Goal: Information Seeking & Learning: Learn about a topic

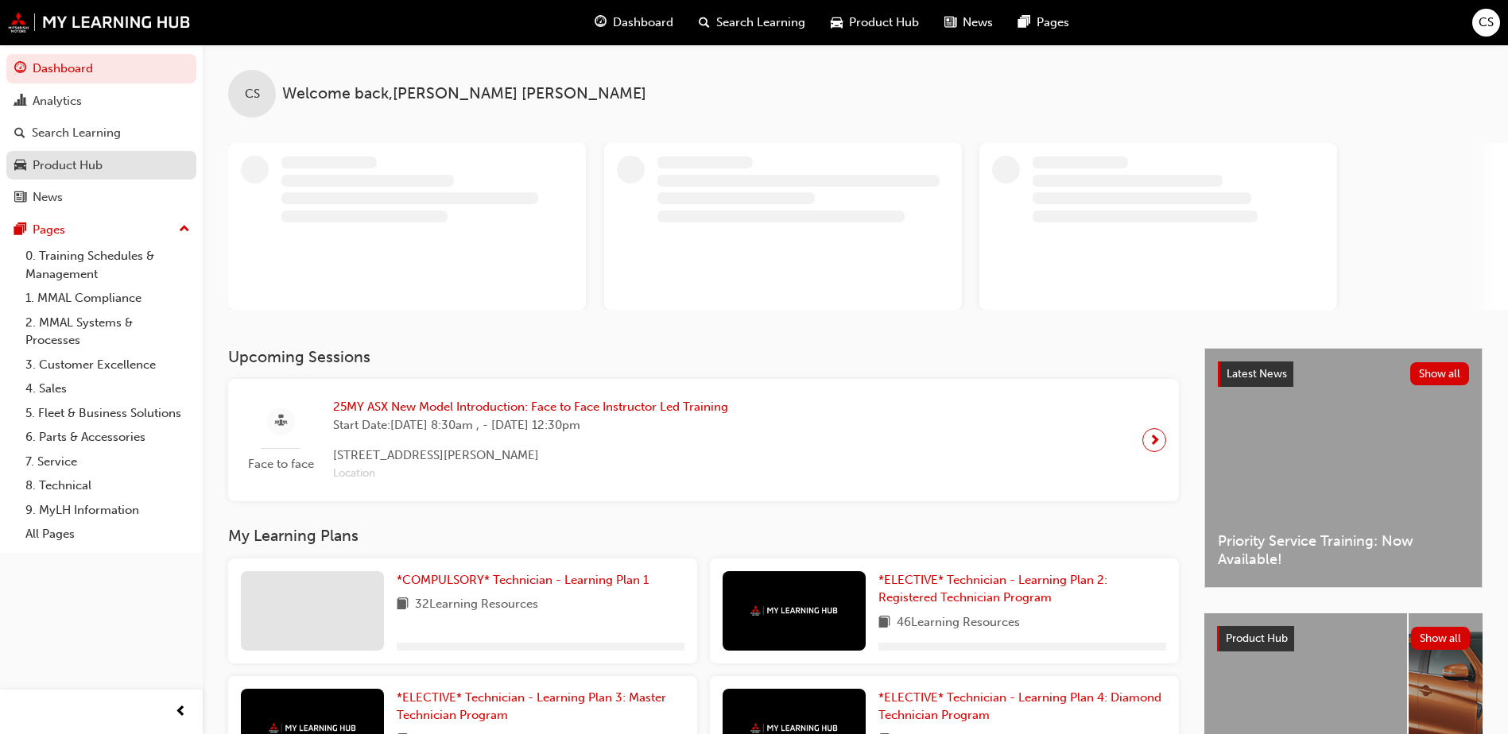
click at [93, 165] on div "Product Hub" at bounding box center [68, 166] width 70 height 18
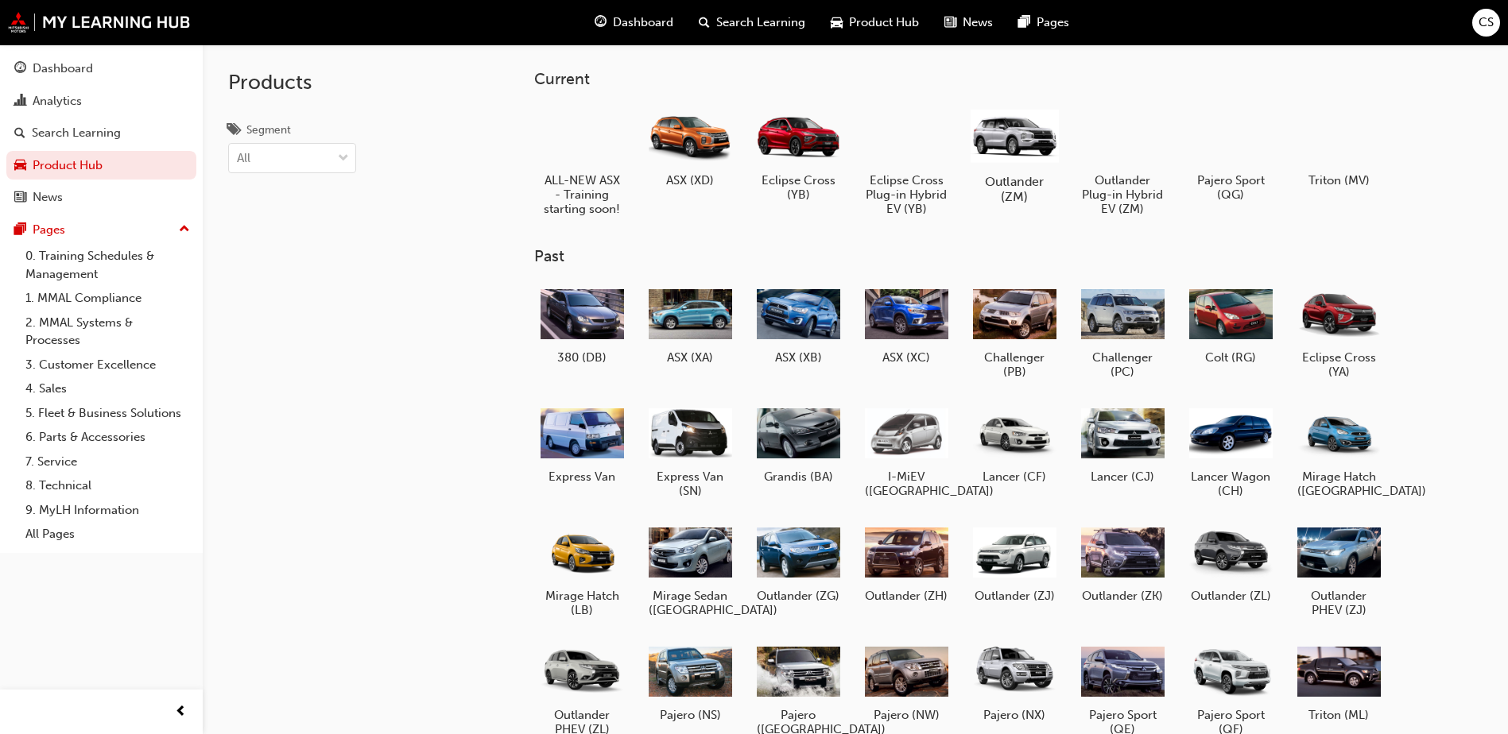
click at [1034, 149] on div at bounding box center [1014, 135] width 88 height 63
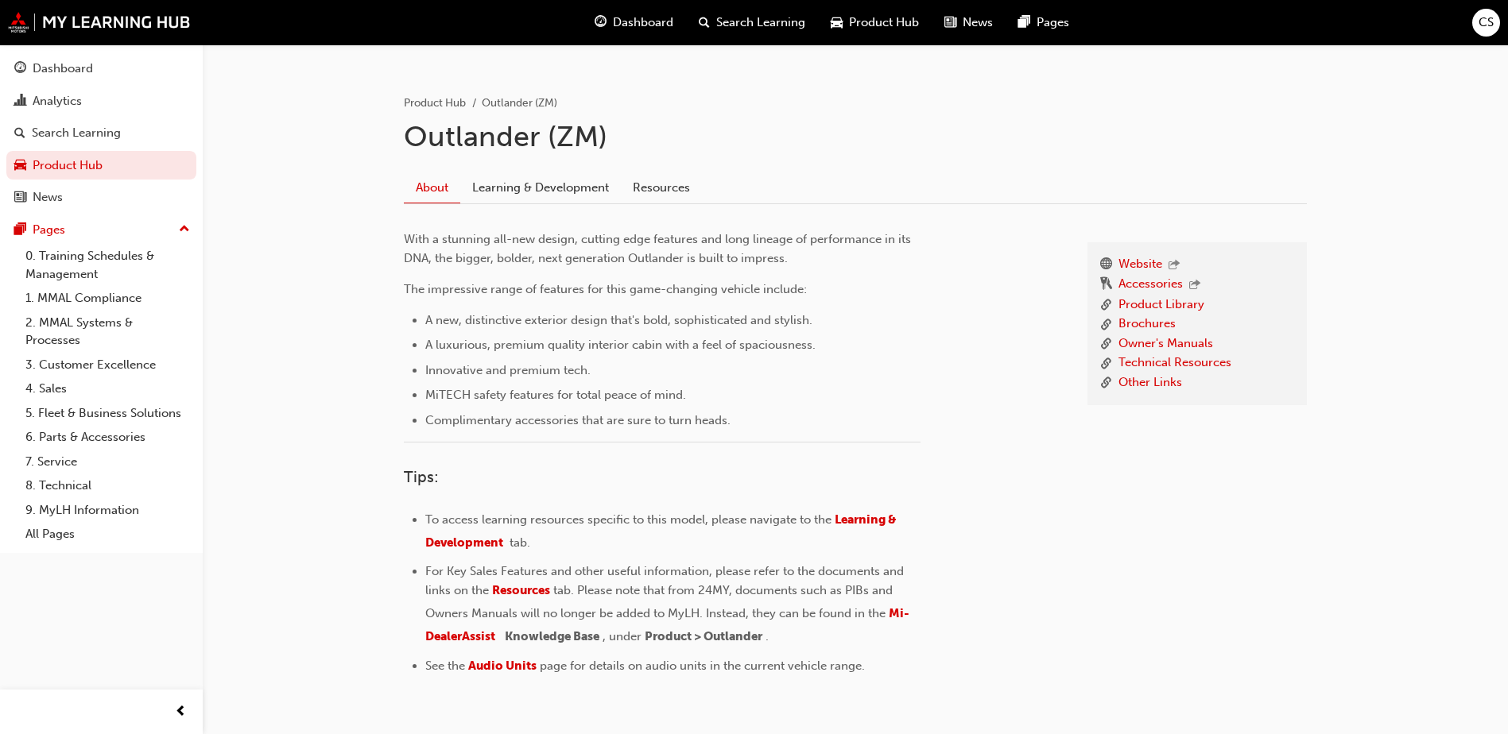
scroll to position [367, 0]
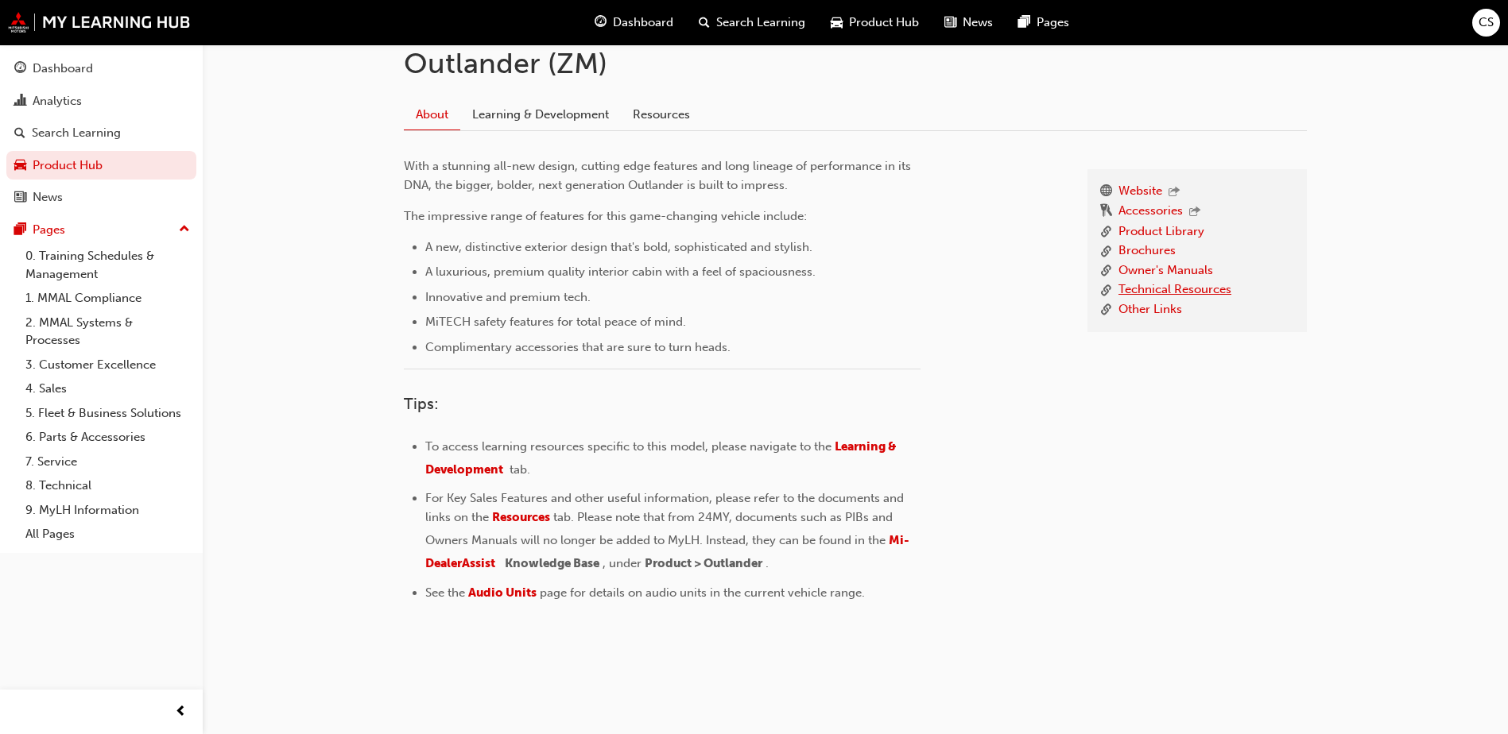
click at [1140, 293] on link "Technical Resources" at bounding box center [1174, 291] width 113 height 20
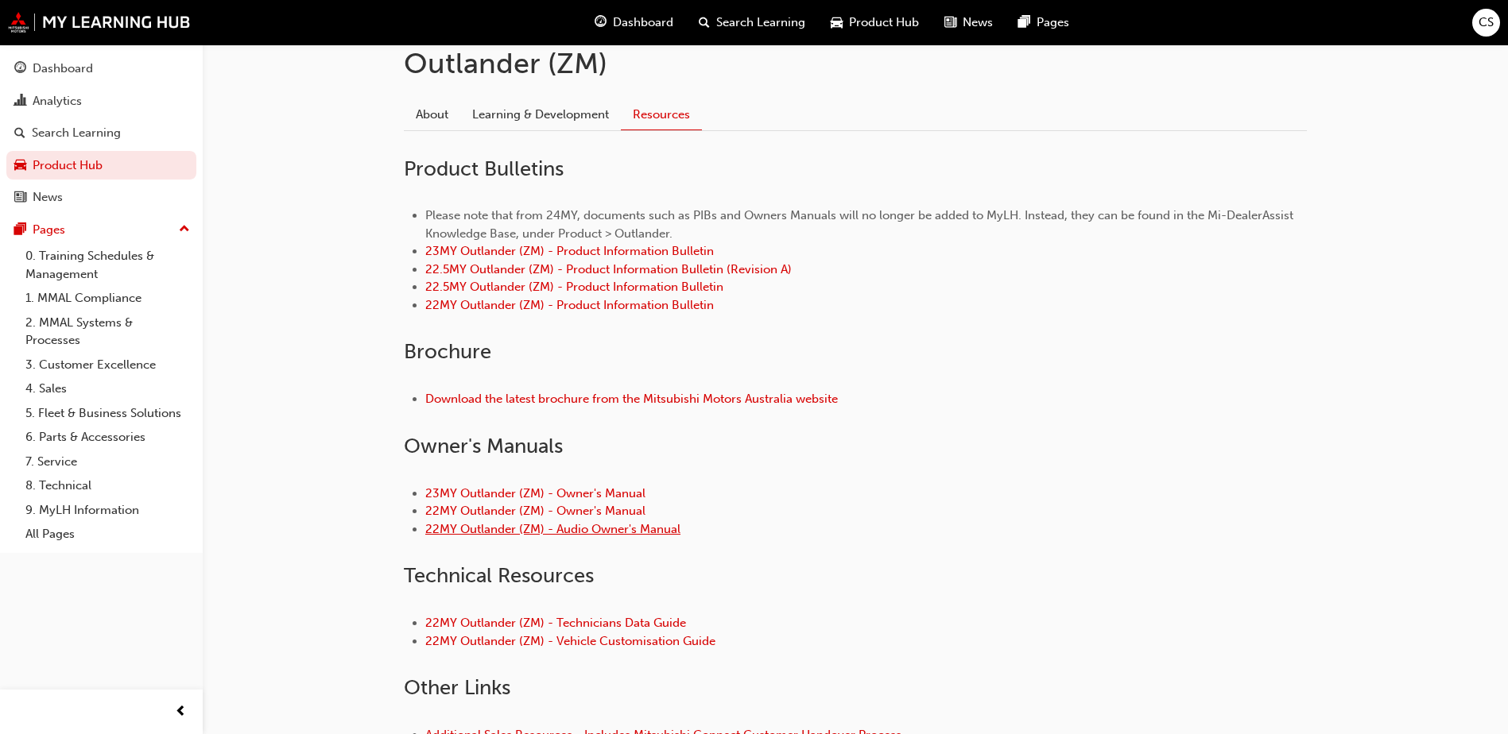
click at [601, 529] on link "22MY Outlander (ZM) - Audio Owner's Manual" at bounding box center [552, 529] width 255 height 14
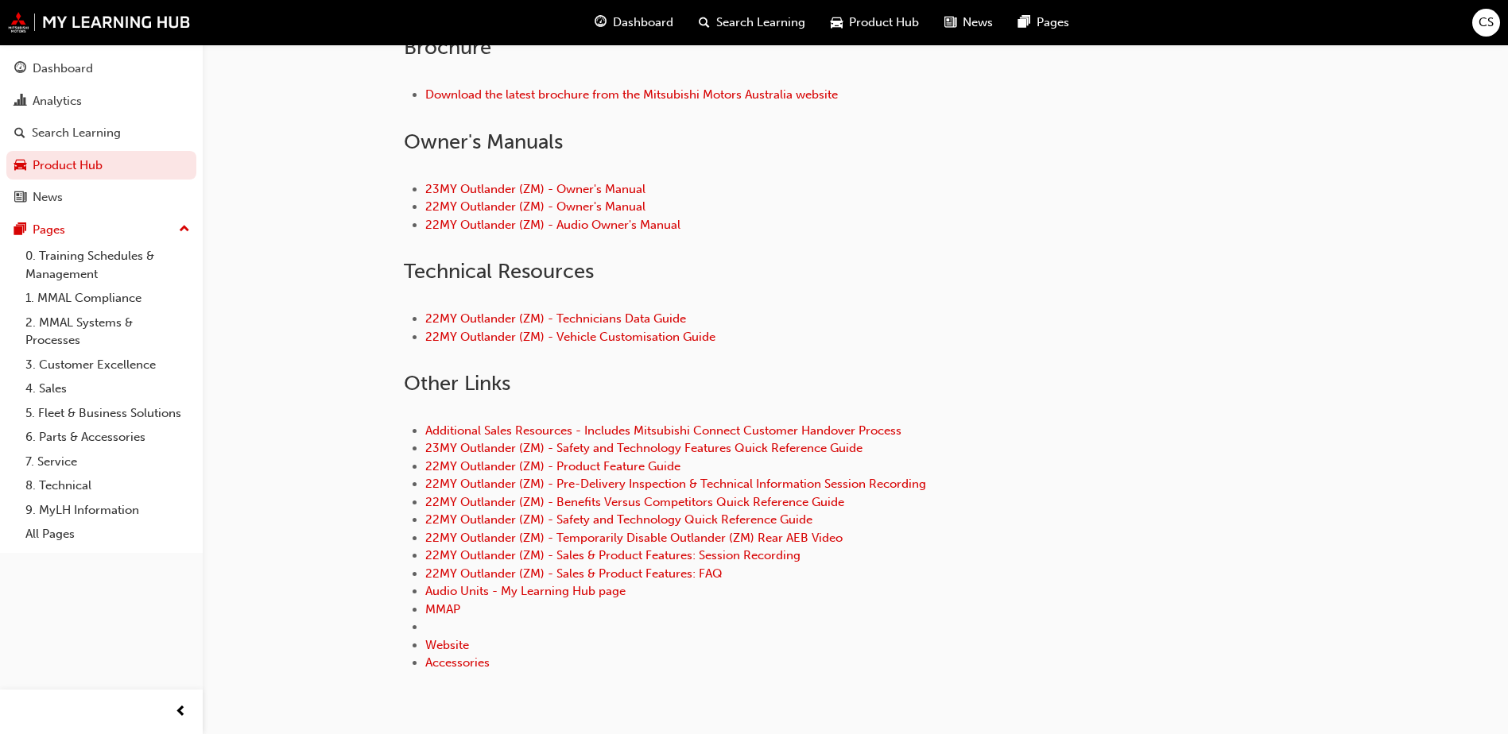
scroll to position [726, 0]
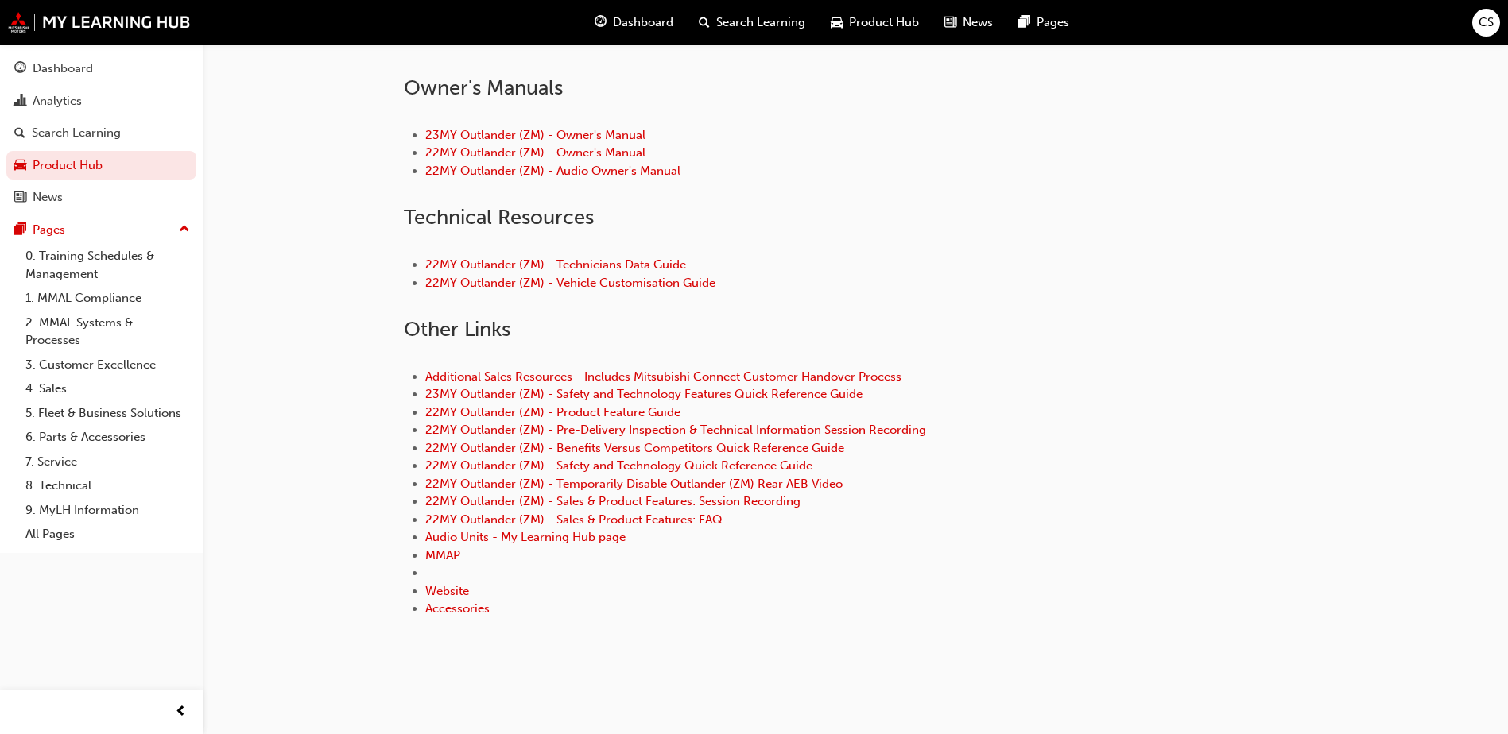
scroll to position [367, 0]
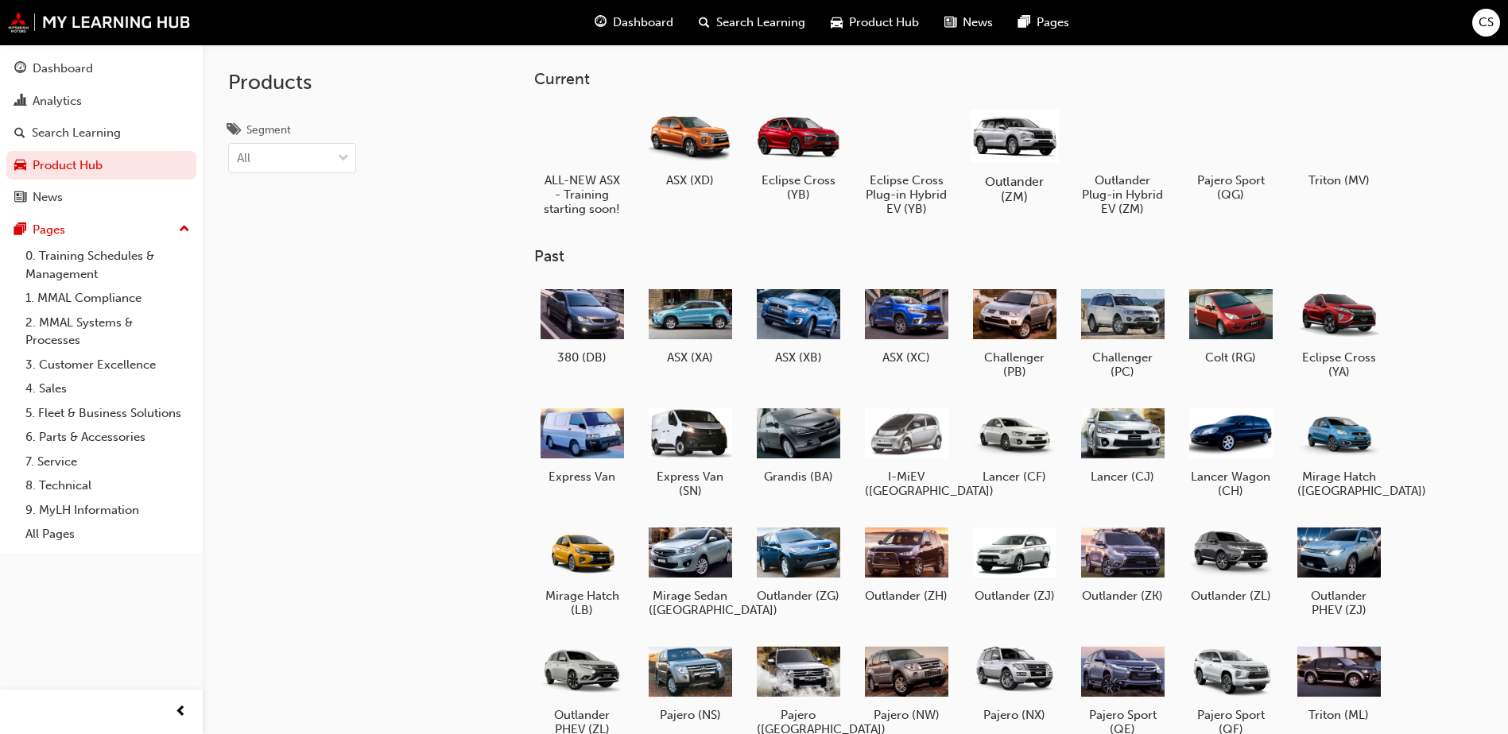
click at [998, 184] on h5 "Outlander (ZM)" at bounding box center [1014, 189] width 88 height 30
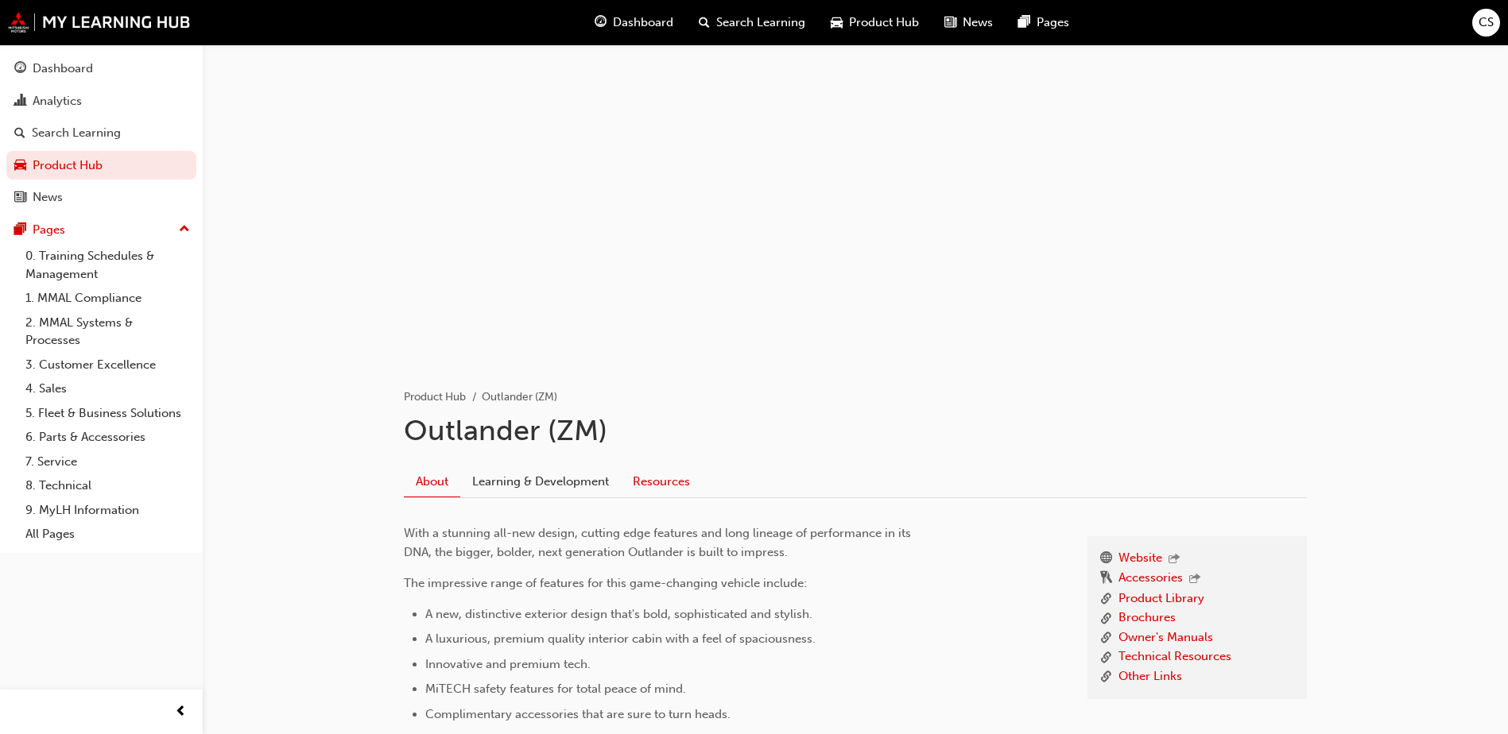
click at [652, 477] on link "Resources" at bounding box center [661, 482] width 81 height 30
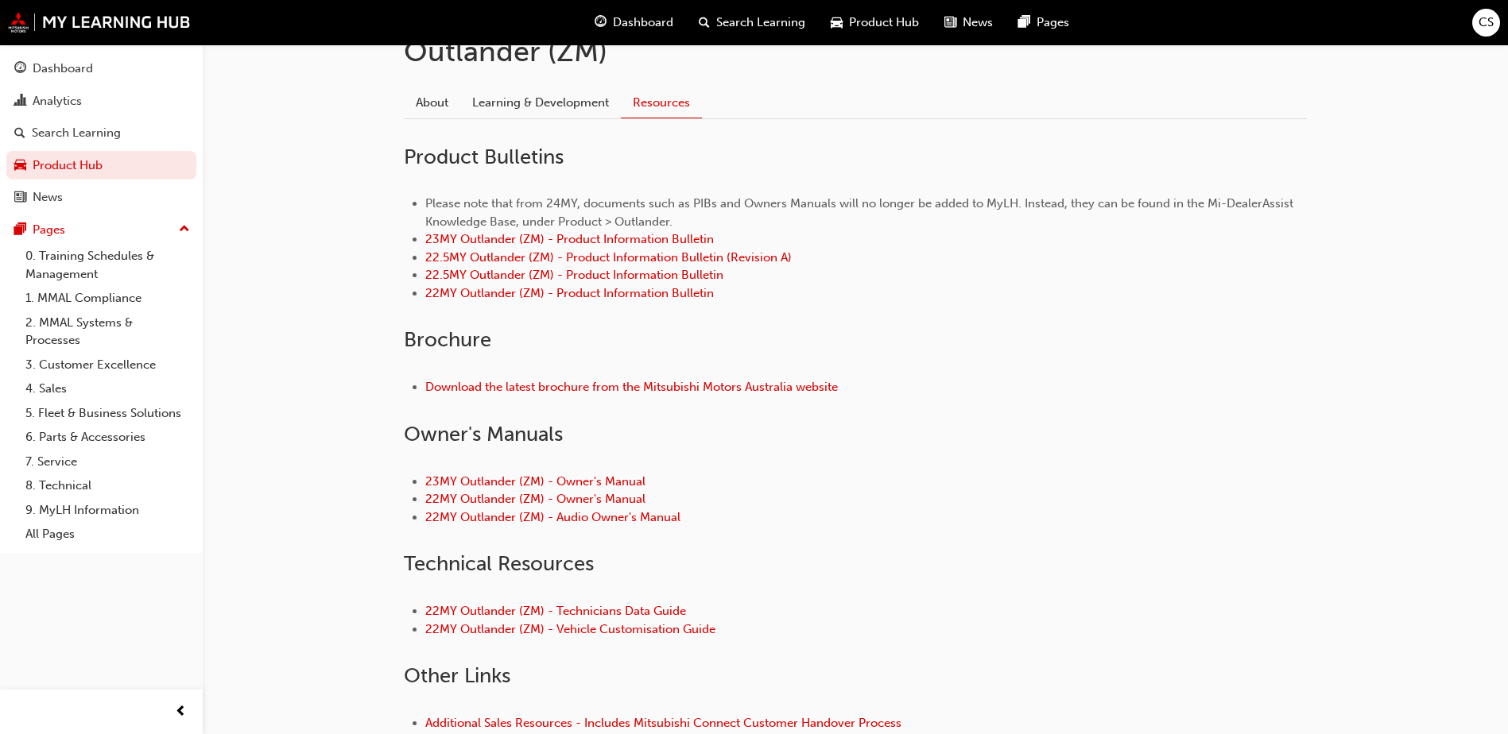
scroll to position [328, 0]
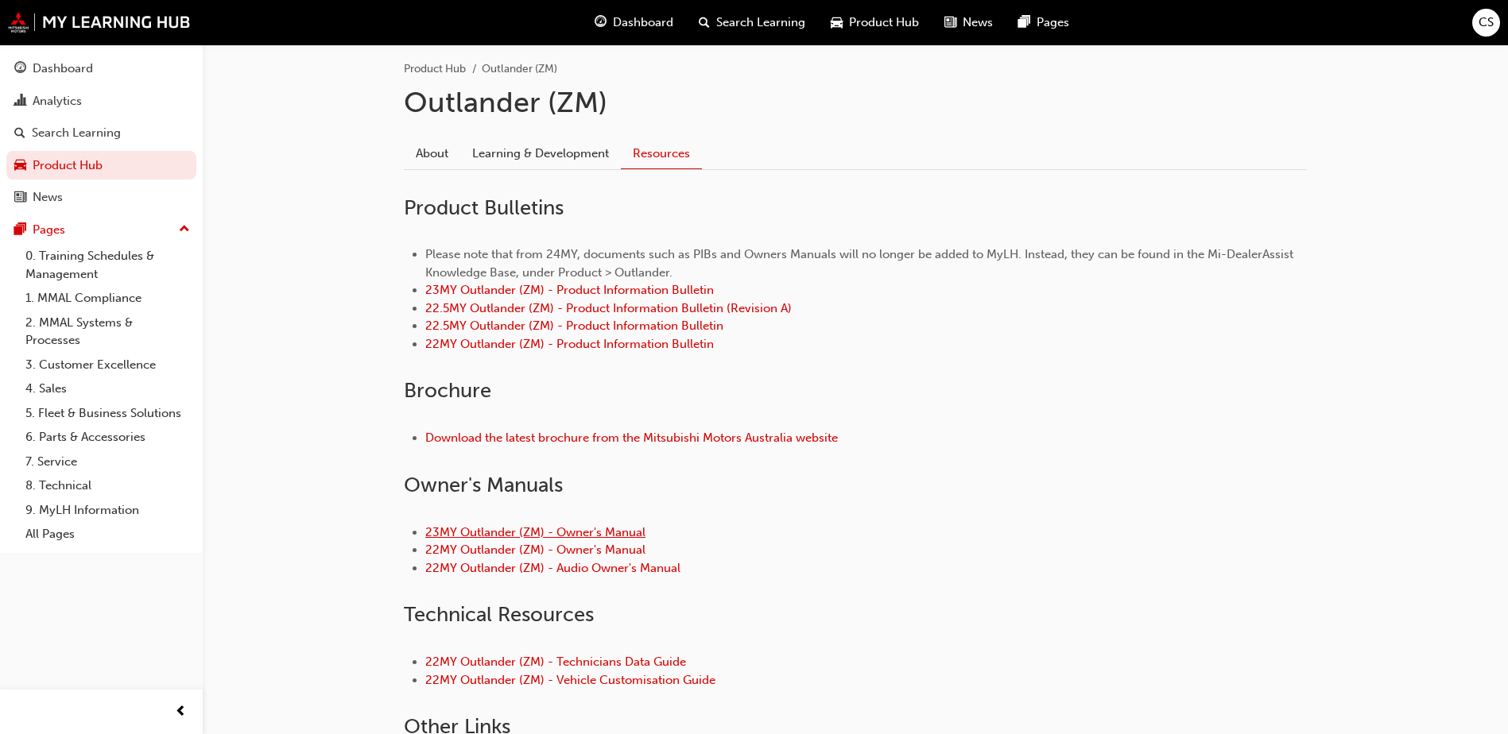
click at [459, 530] on link "23MY Outlander (ZM) - Owner's Manual" at bounding box center [535, 532] width 220 height 14
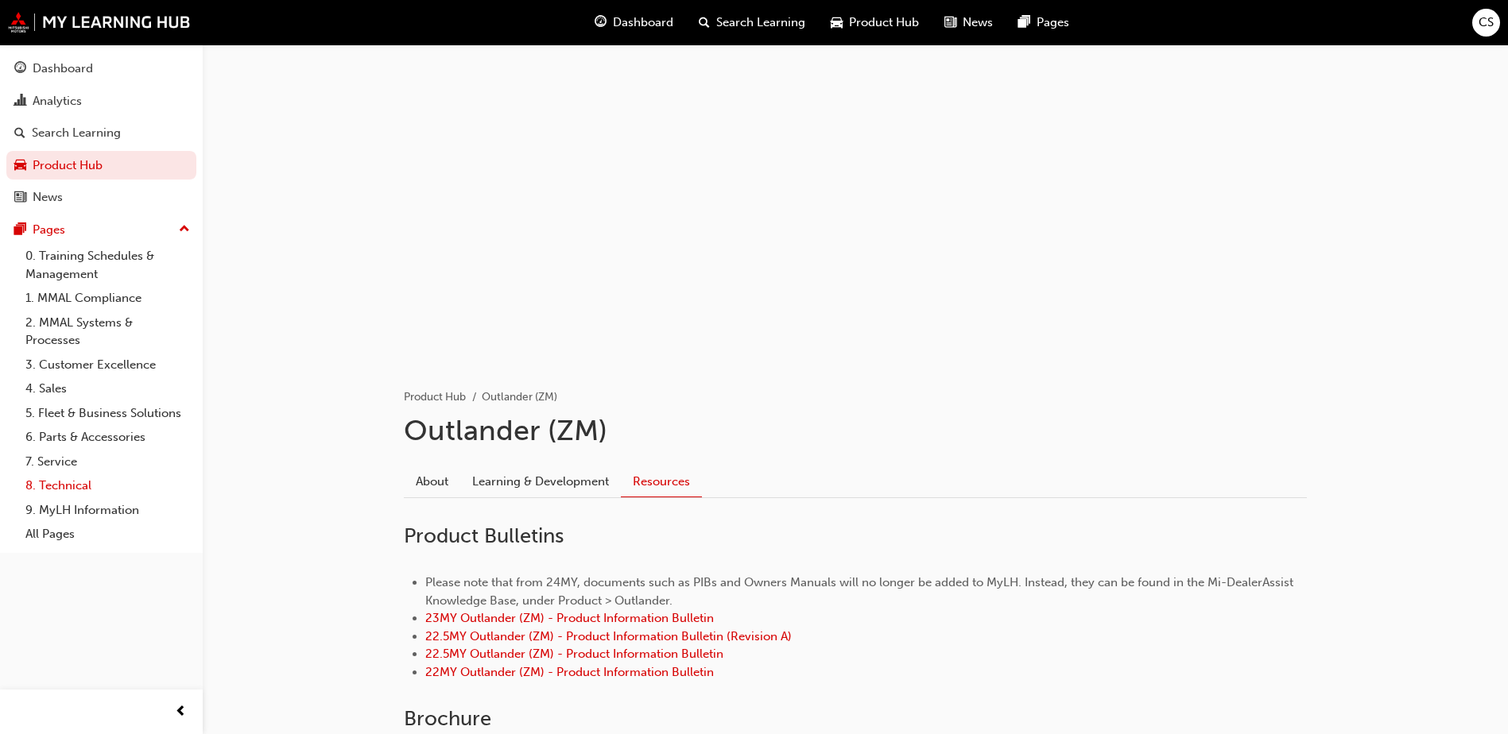
click at [80, 487] on link "8. Technical" at bounding box center [107, 486] width 177 height 25
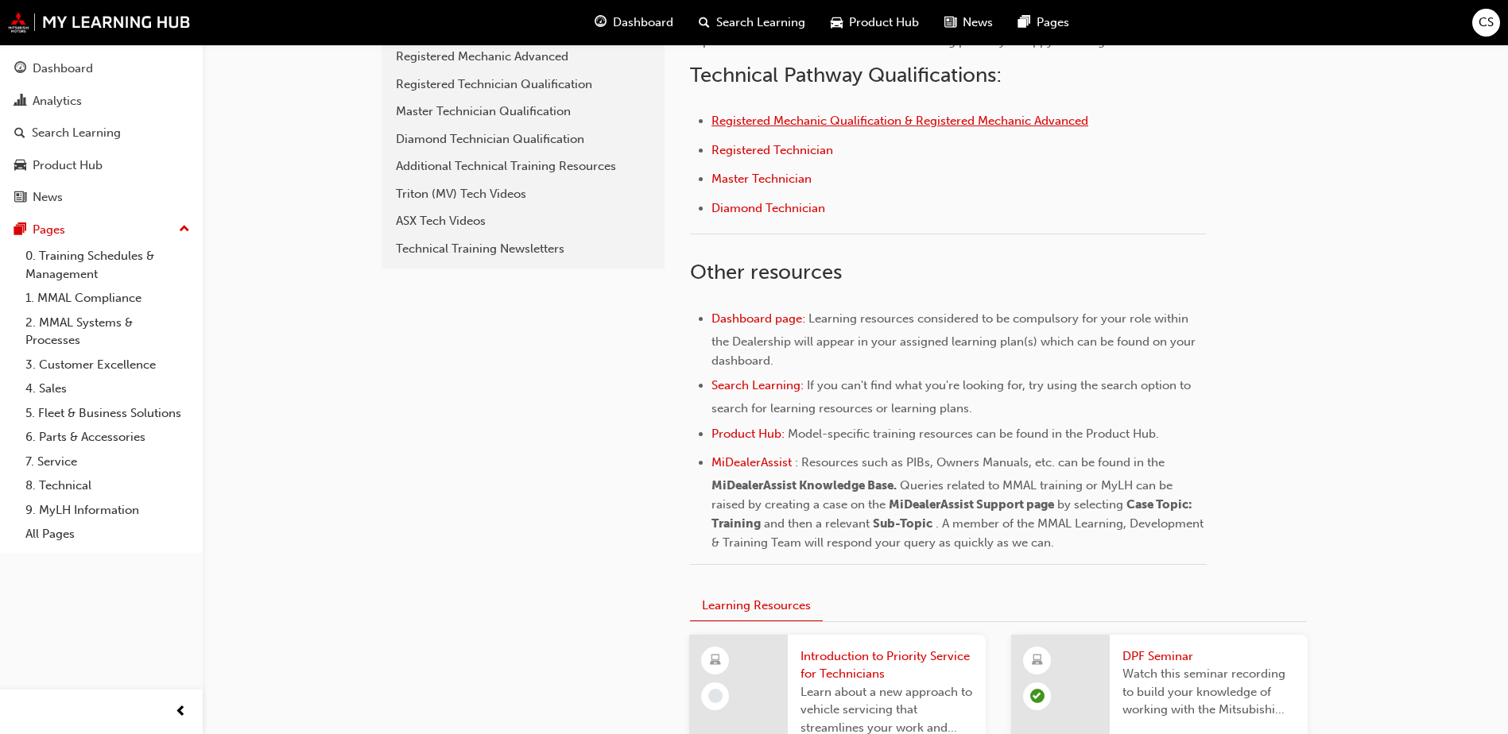
scroll to position [397, 0]
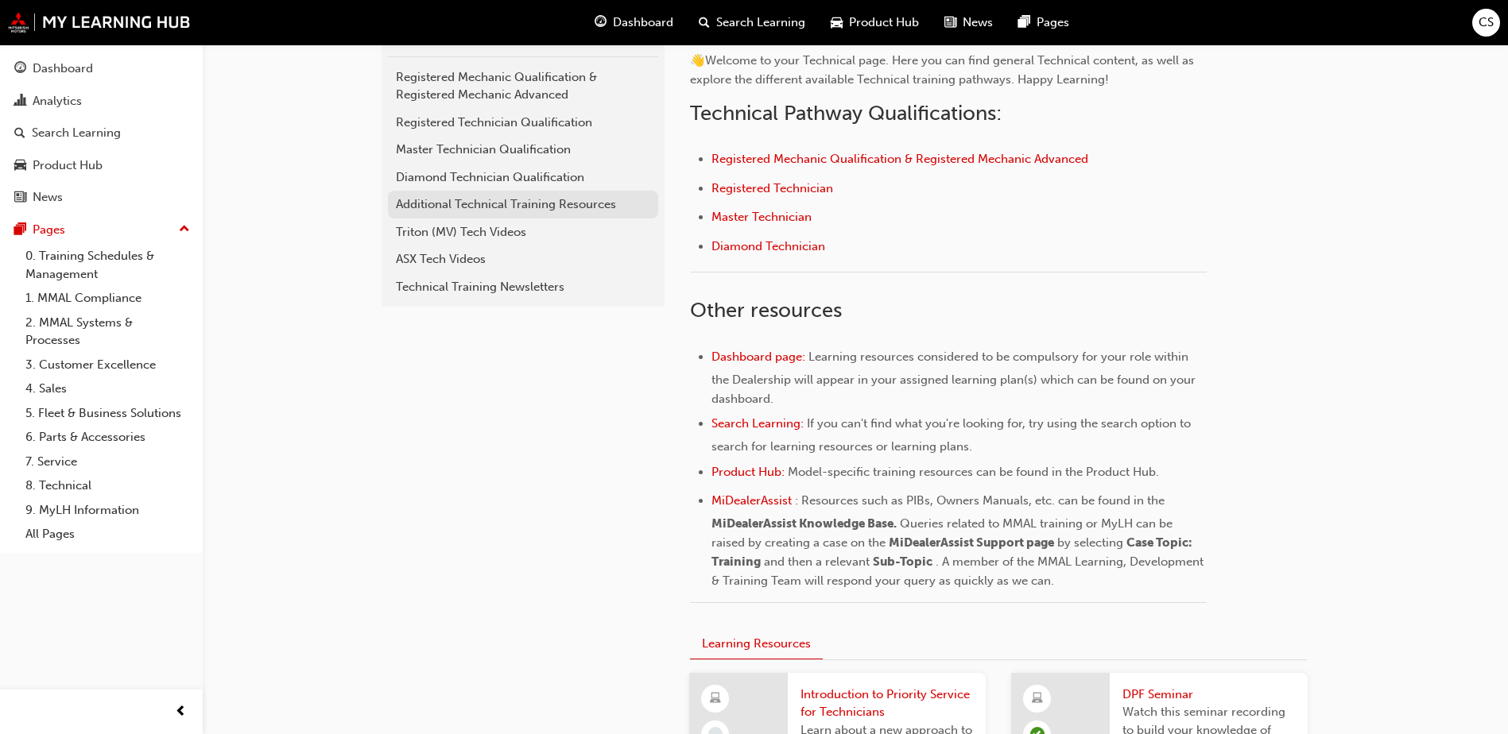
click at [456, 204] on div "Additional Technical Training Resources" at bounding box center [523, 205] width 254 height 18
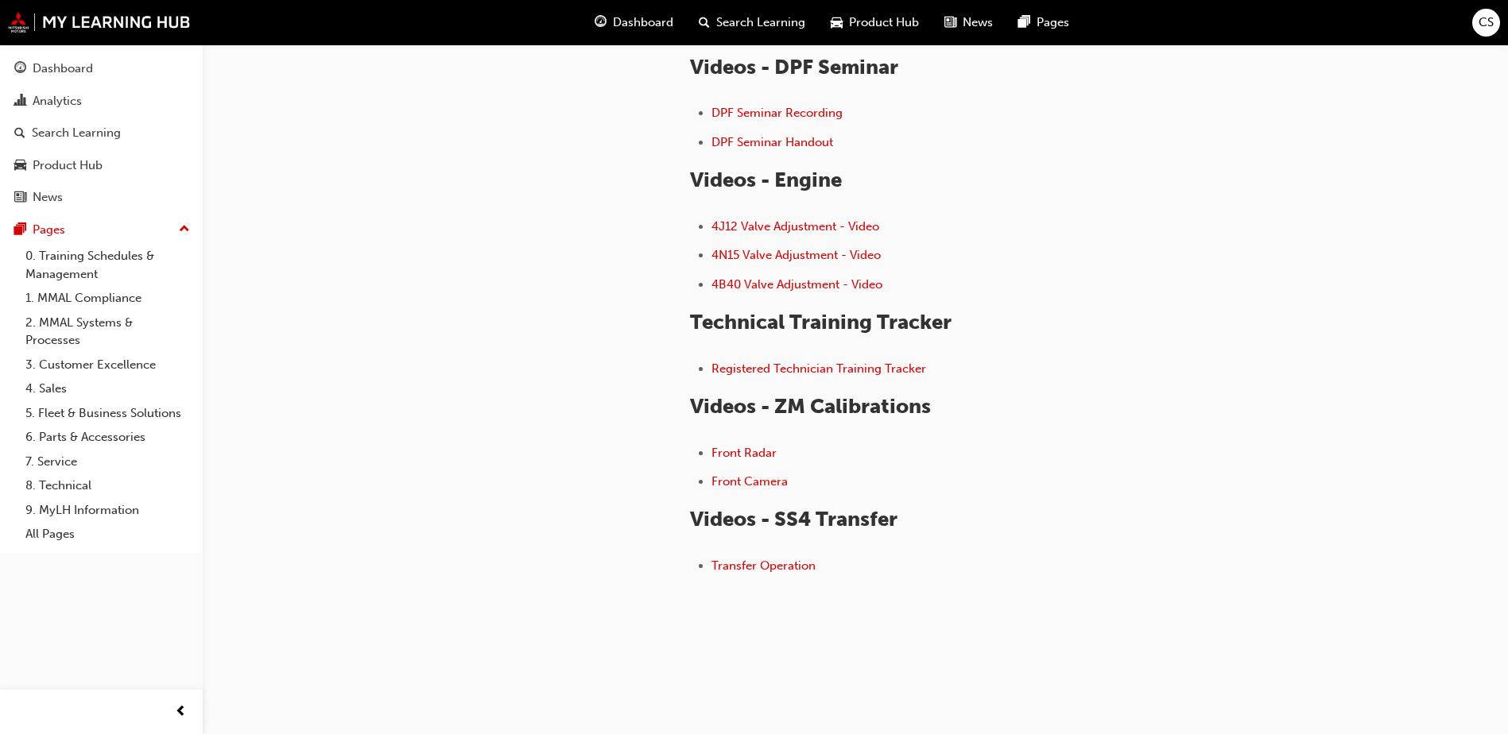
scroll to position [238, 0]
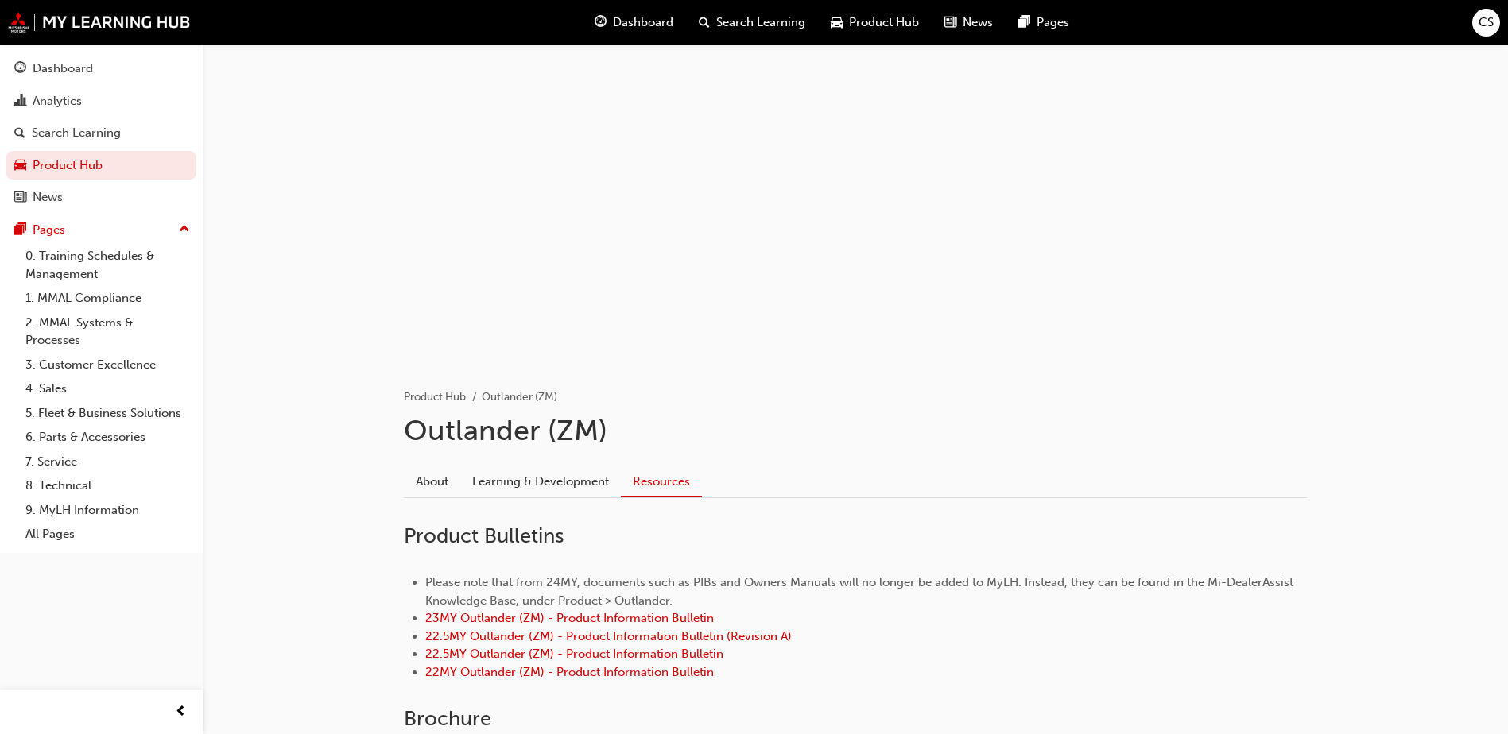
scroll to position [551, 0]
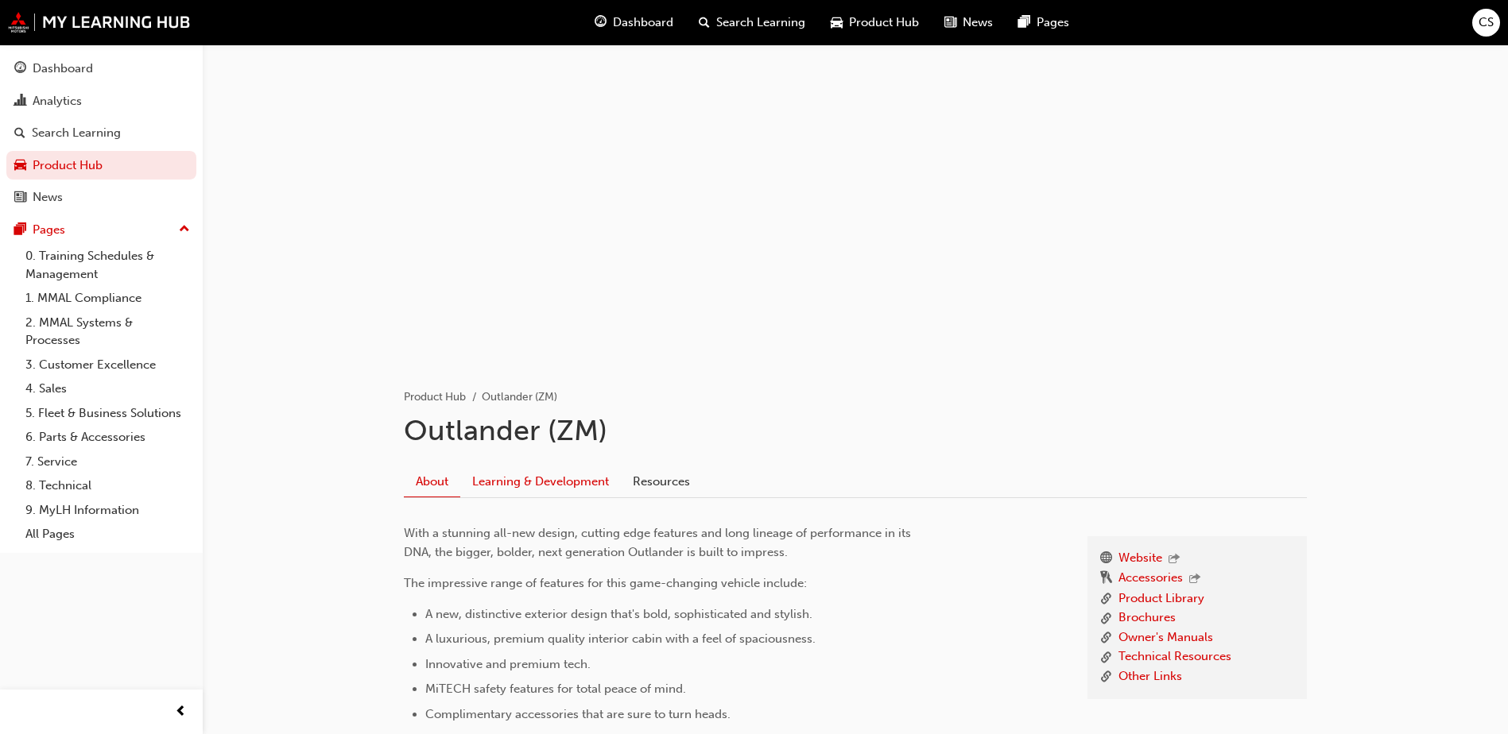
click at [531, 484] on link "Learning & Development" at bounding box center [540, 482] width 161 height 30
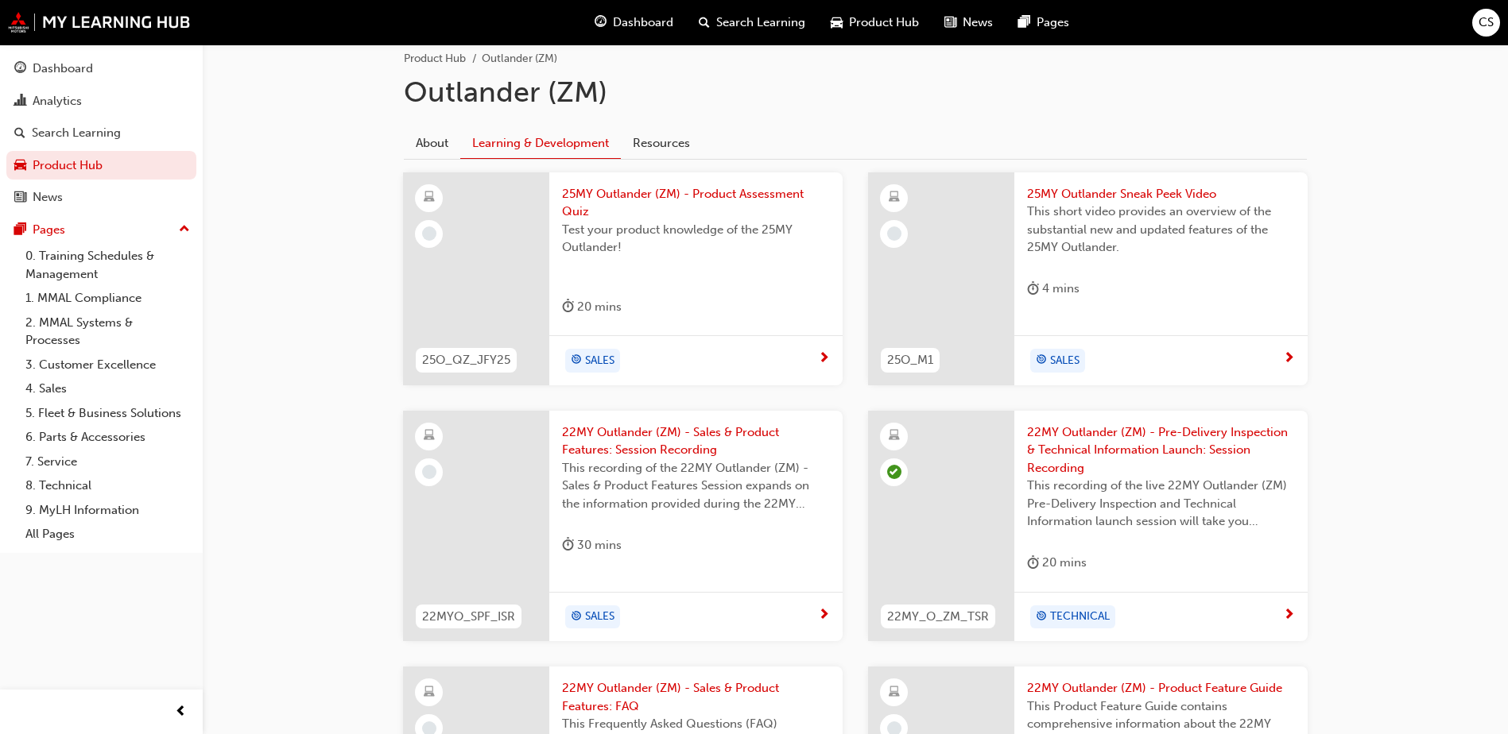
scroll to position [318, 0]
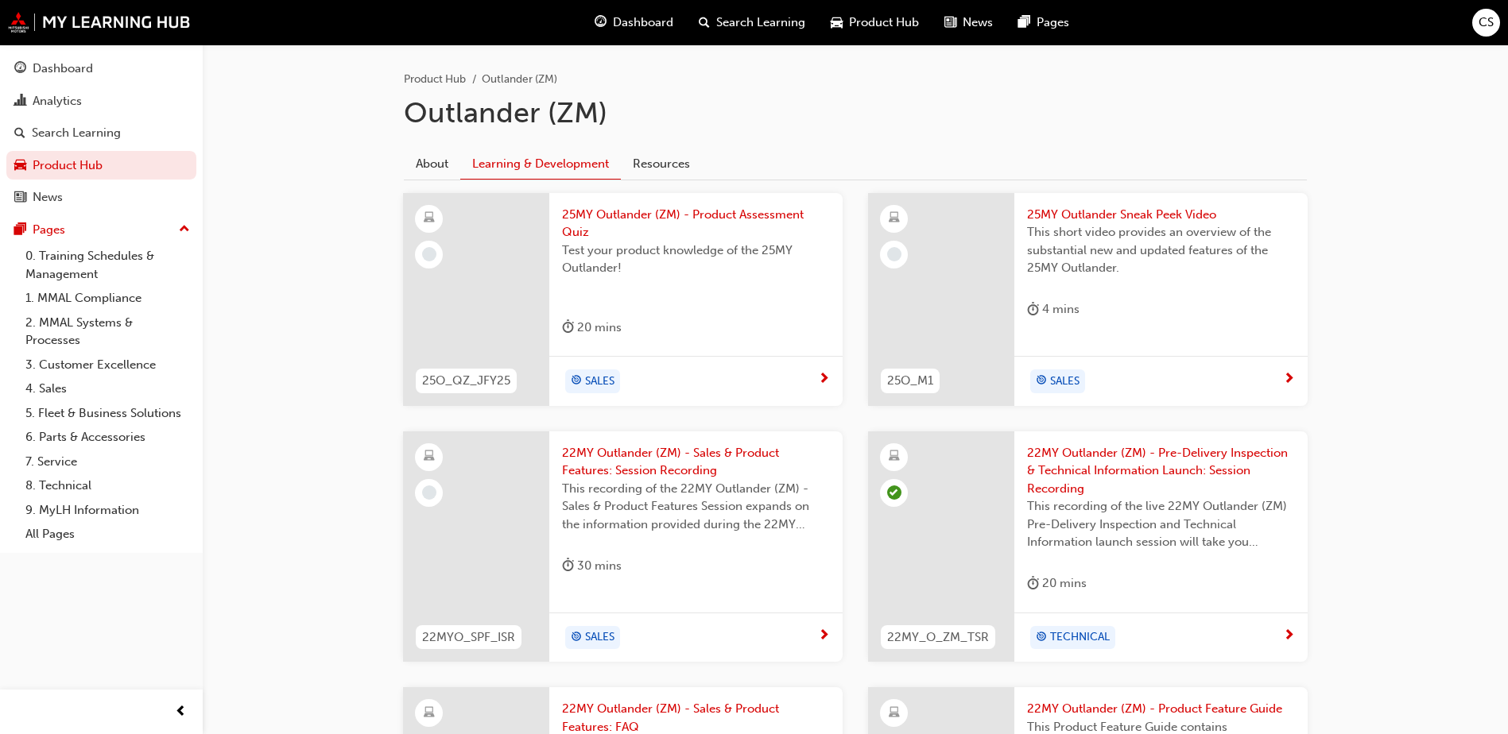
click at [1148, 246] on span "This short video provides an overview of the substantial new and updated featur…" at bounding box center [1161, 250] width 268 height 54
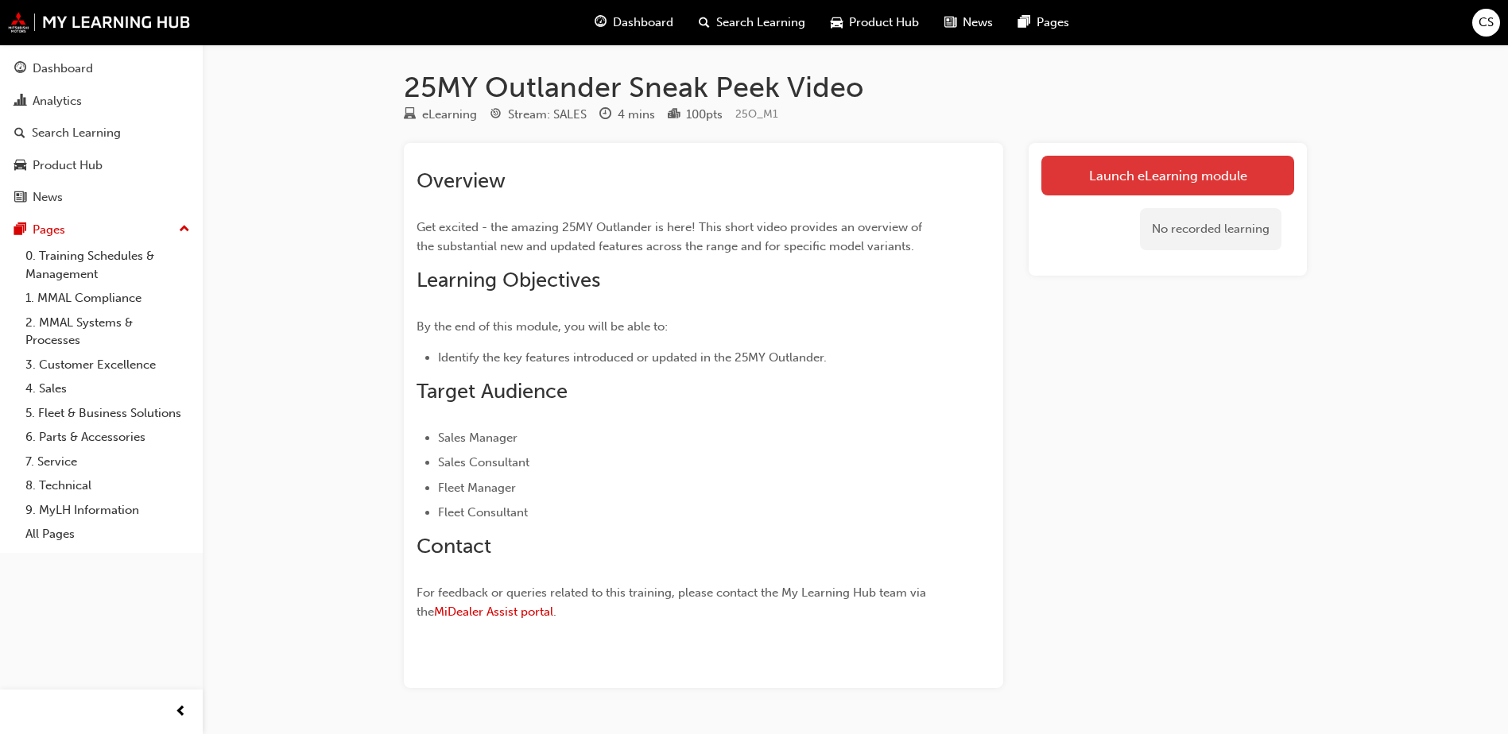
click at [1086, 173] on link "Launch eLearning module" at bounding box center [1167, 176] width 253 height 40
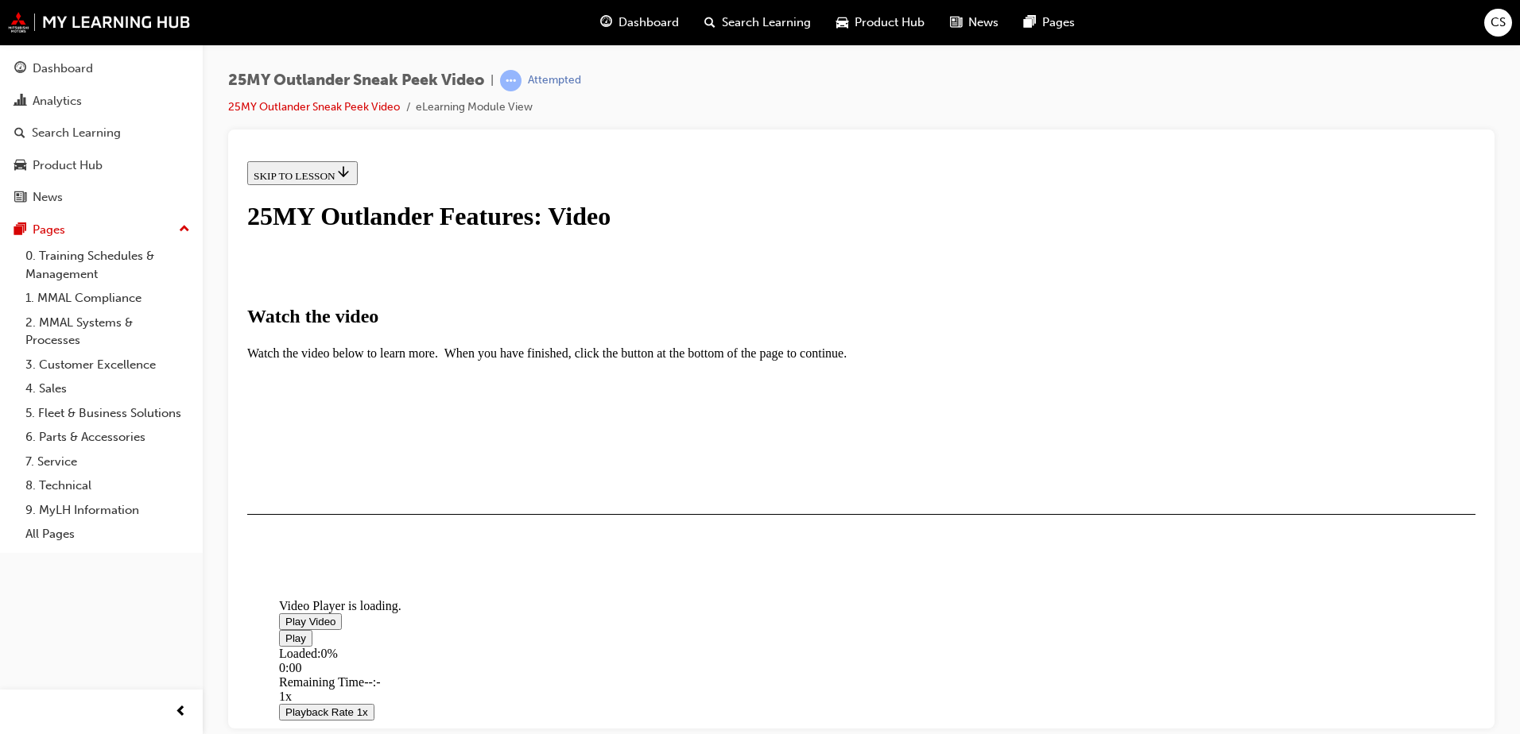
click at [285, 615] on span "Video player" at bounding box center [285, 621] width 0 height 12
click at [402, 567] on div "I HAVE WATCHED THIS VIDEO" at bounding box center [328, 560] width 149 height 13
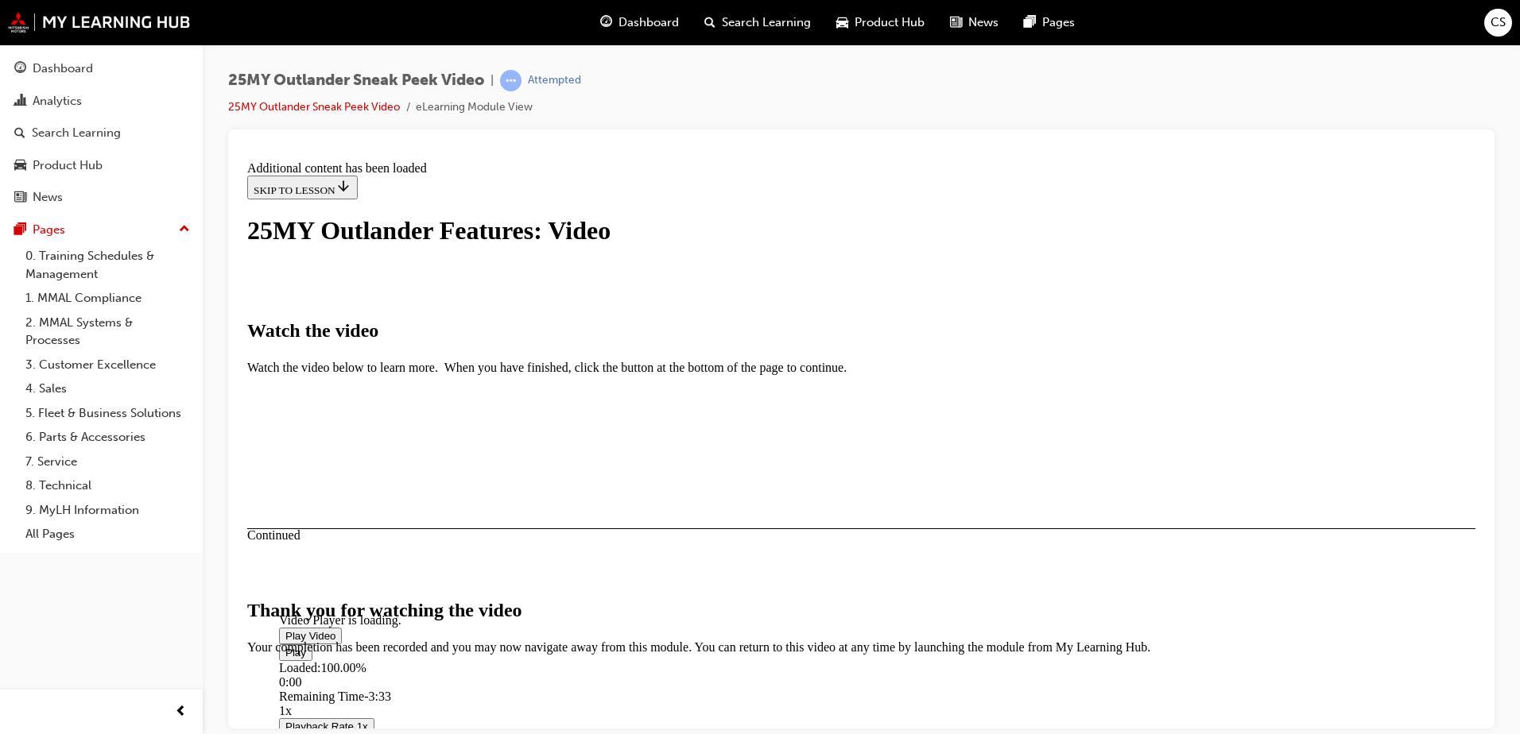
scroll to position [494, 0]
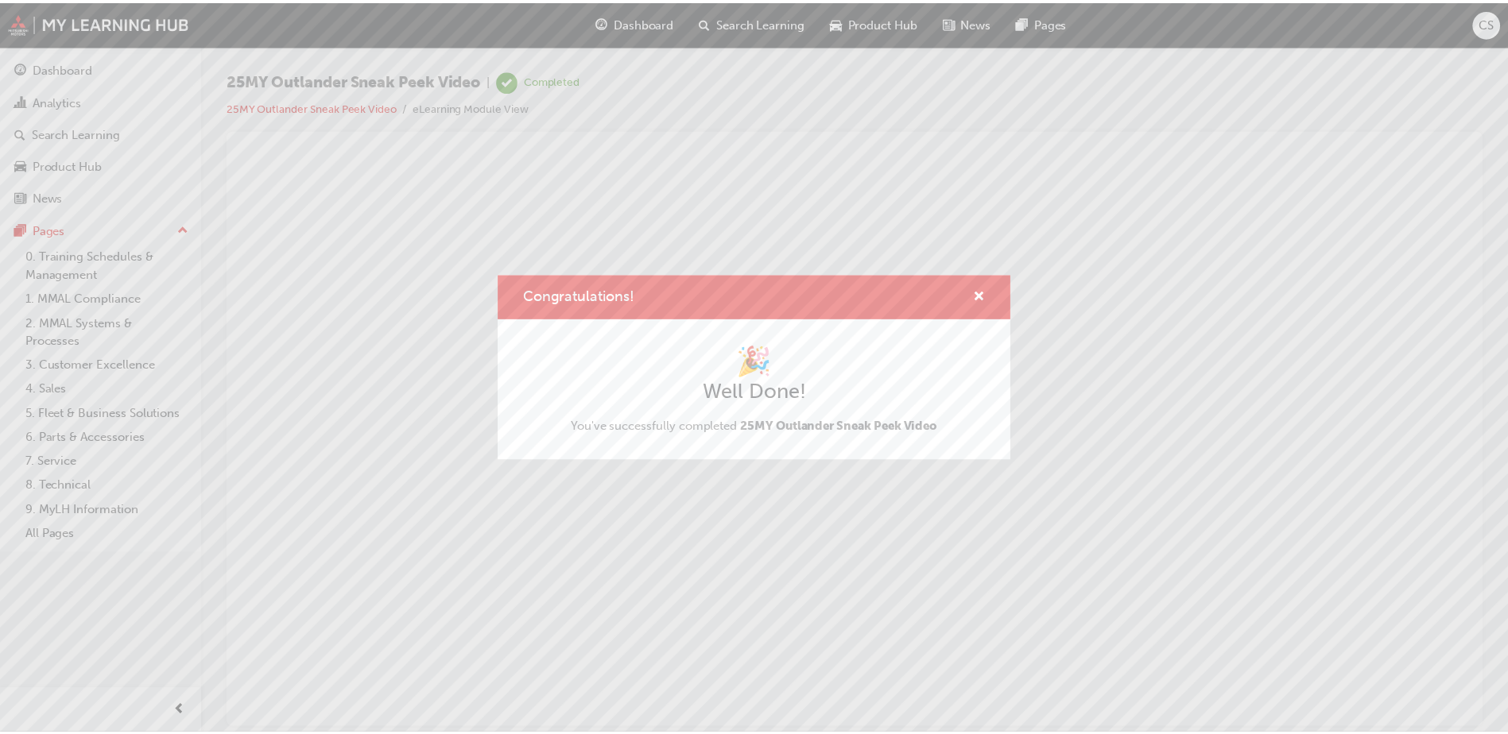
scroll to position [0, 0]
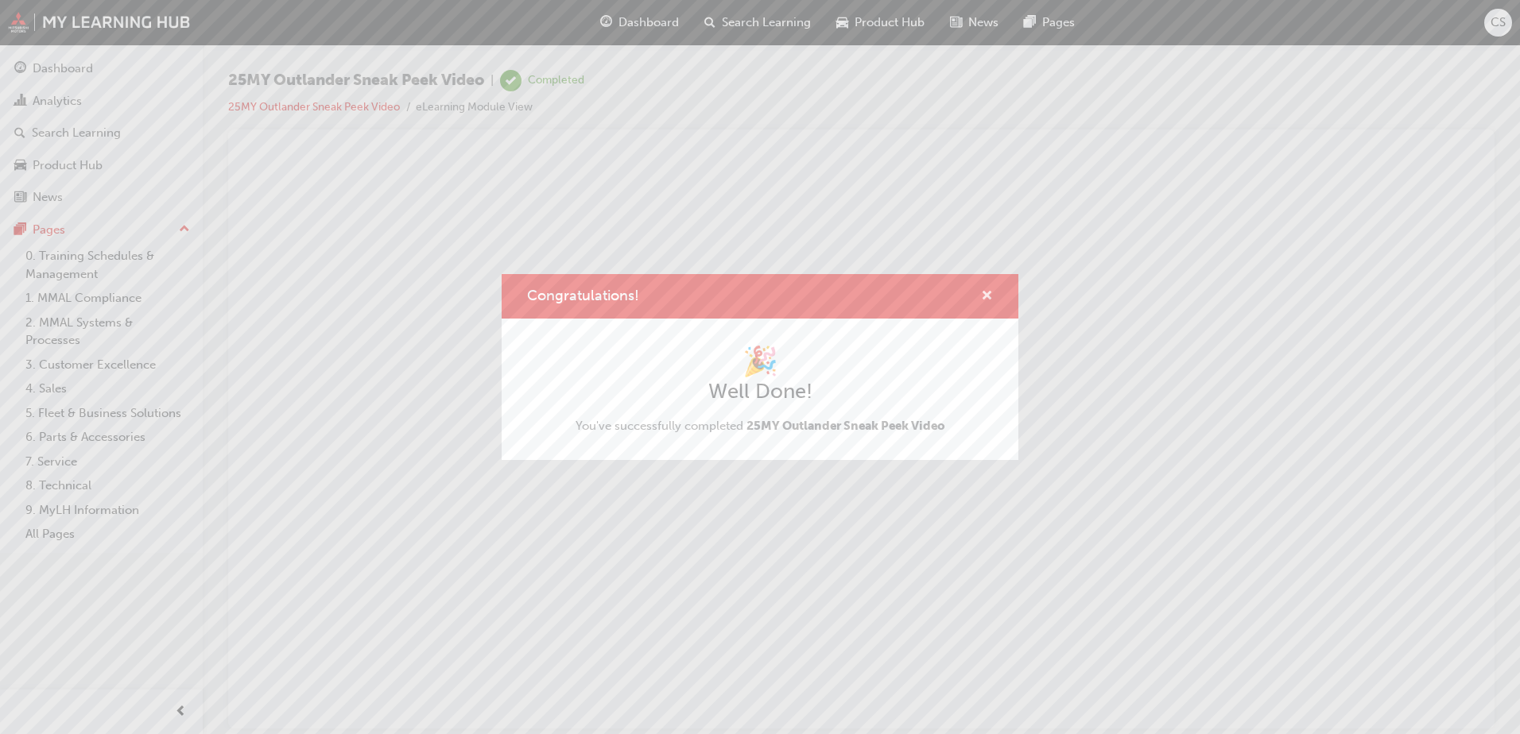
click at [989, 292] on span "cross-icon" at bounding box center [987, 297] width 12 height 14
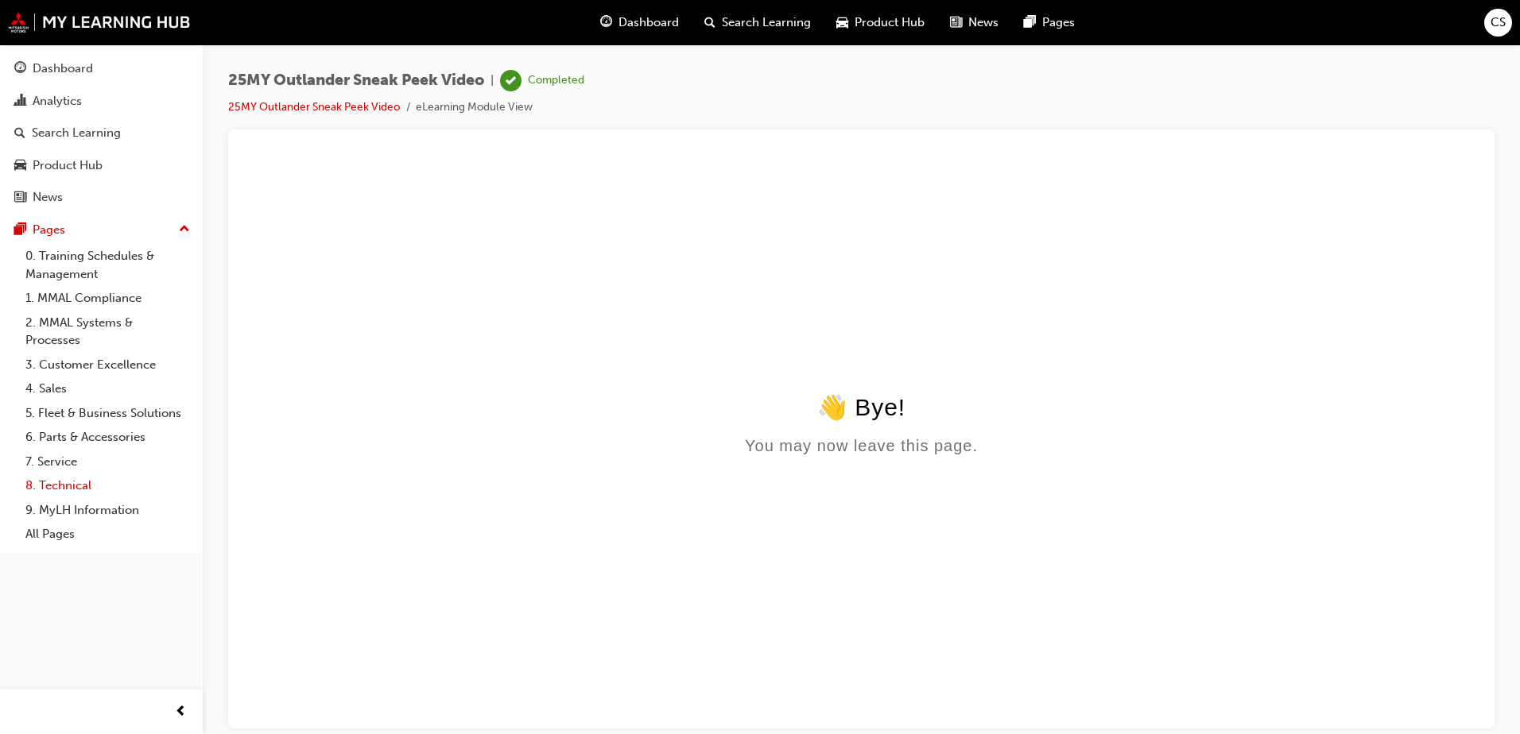
click at [76, 490] on link "8. Technical" at bounding box center [107, 486] width 177 height 25
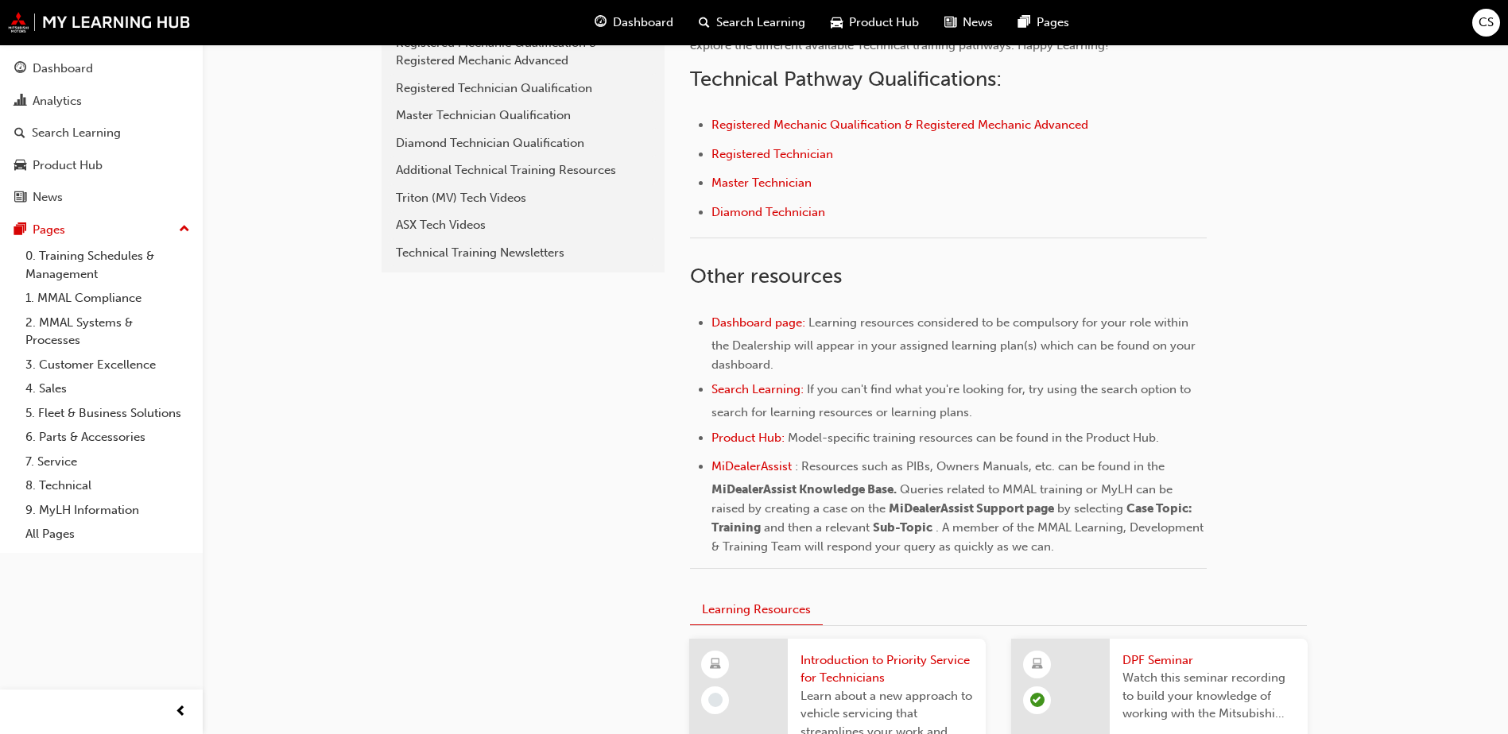
scroll to position [477, 0]
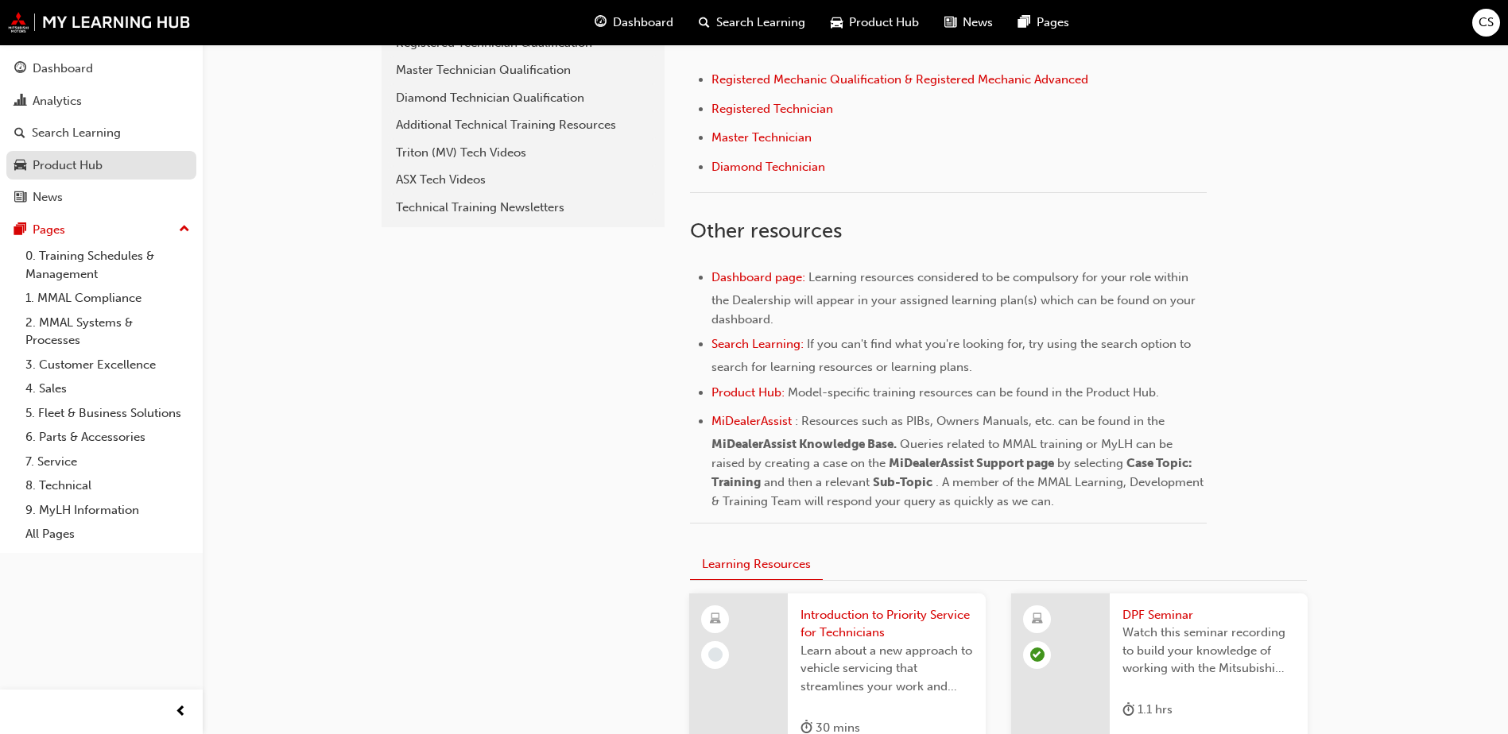
click at [52, 167] on div "Product Hub" at bounding box center [68, 166] width 70 height 18
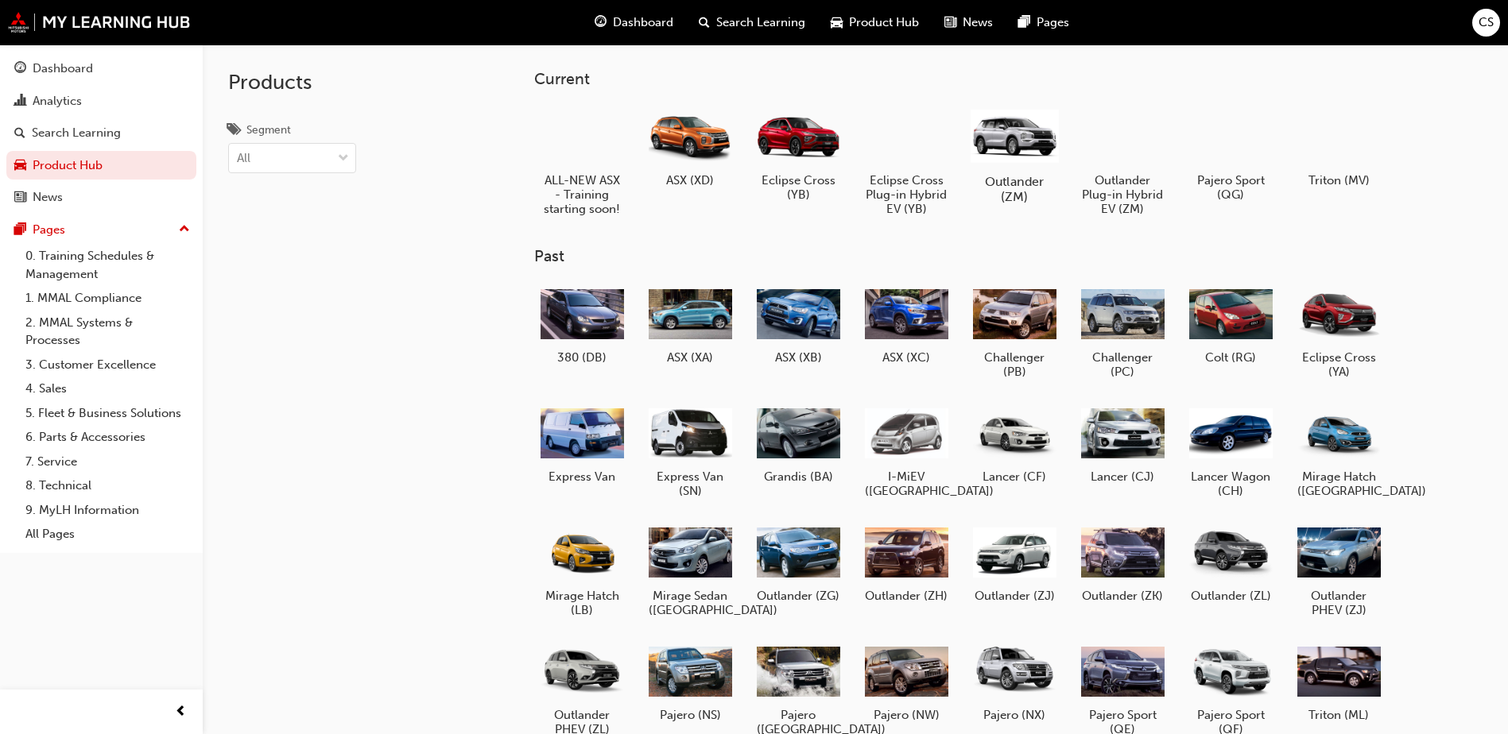
click at [1016, 165] on div at bounding box center [1014, 135] width 88 height 63
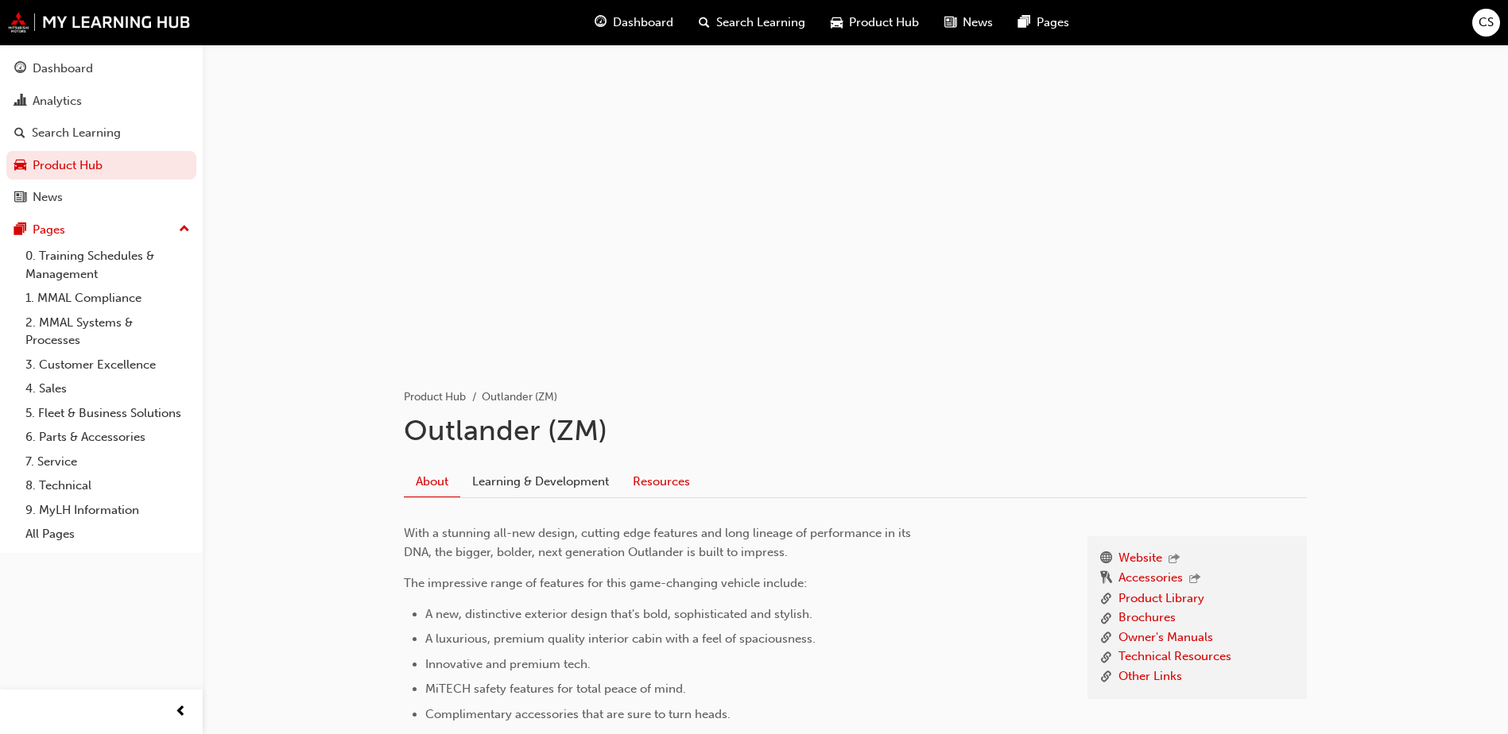
click at [644, 486] on link "Resources" at bounding box center [661, 482] width 81 height 30
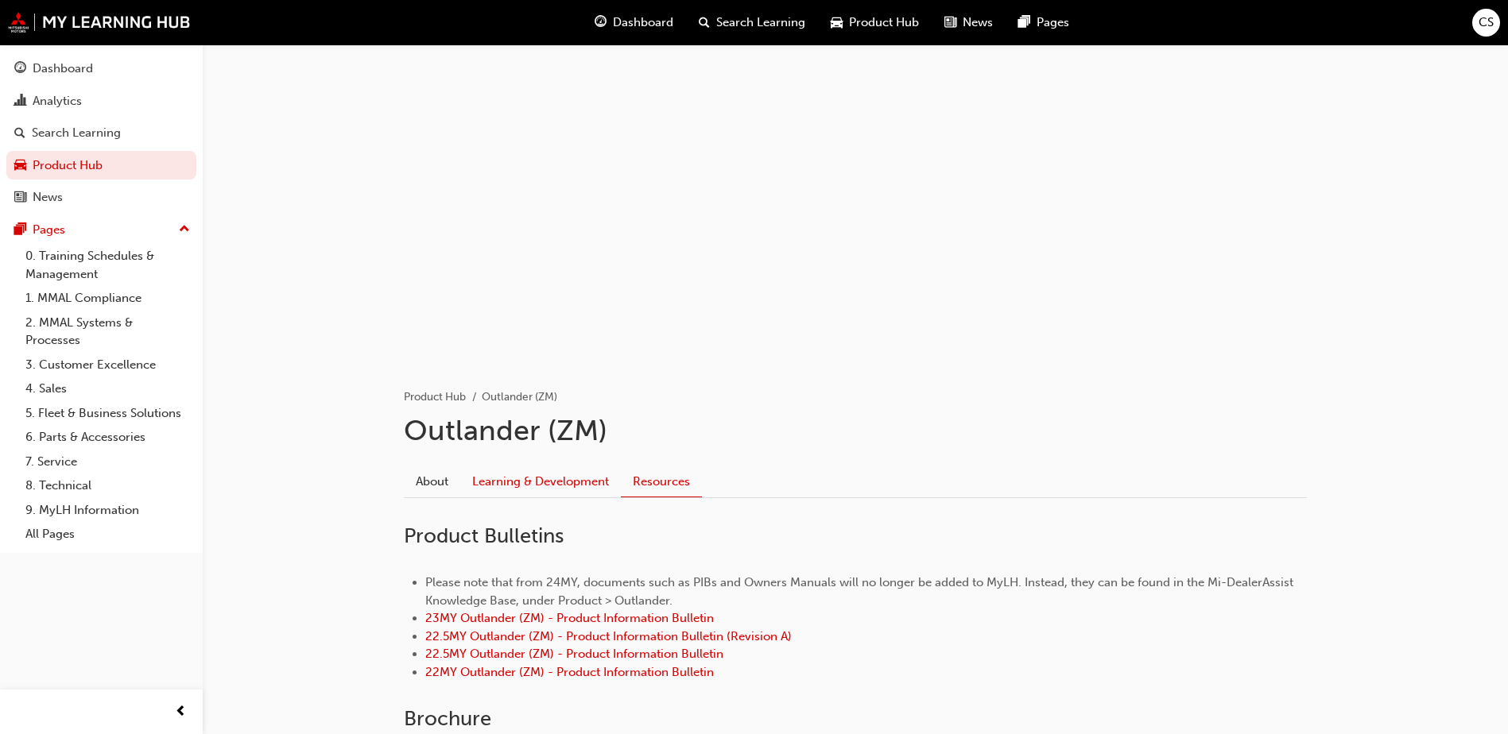
click at [575, 478] on link "Learning & Development" at bounding box center [540, 482] width 161 height 30
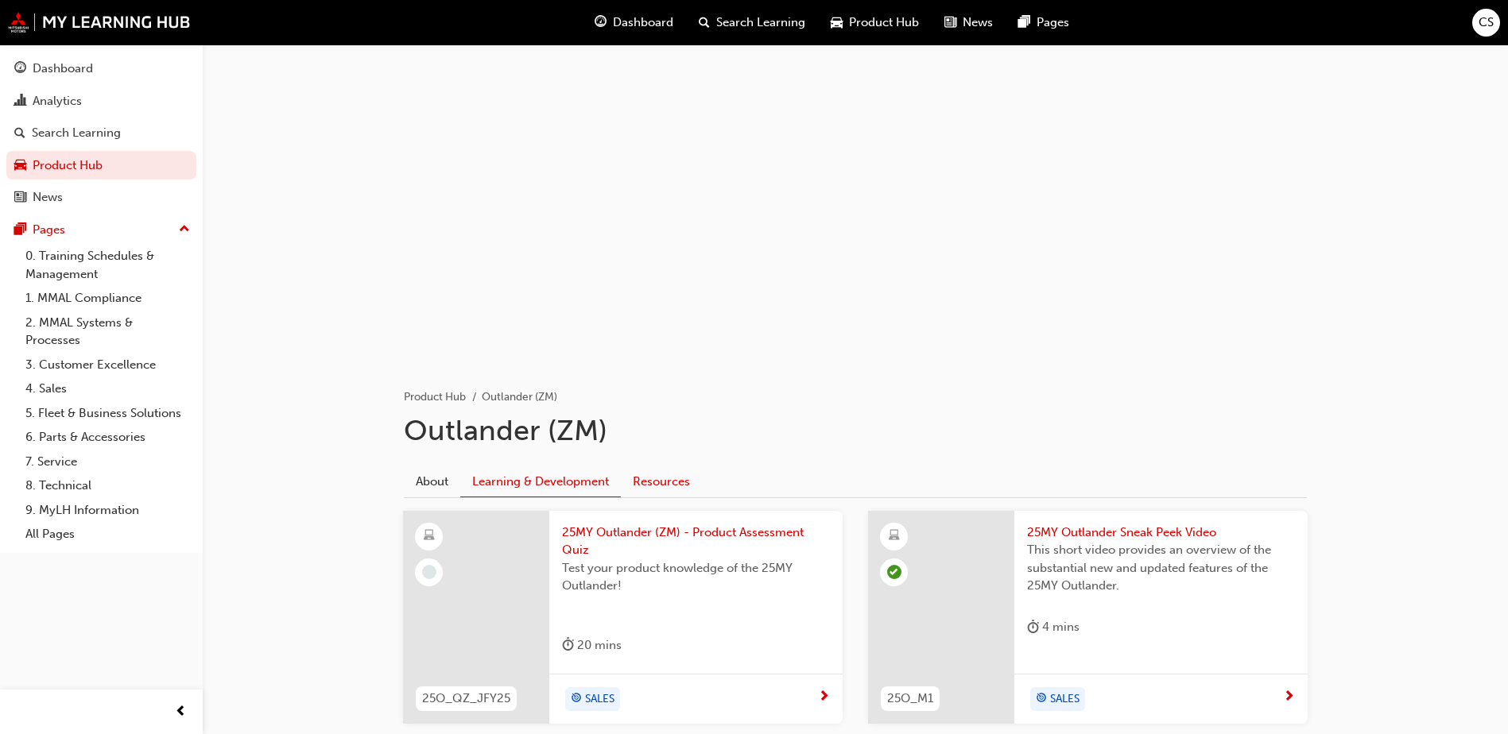
click at [625, 473] on link "Resources" at bounding box center [661, 482] width 81 height 30
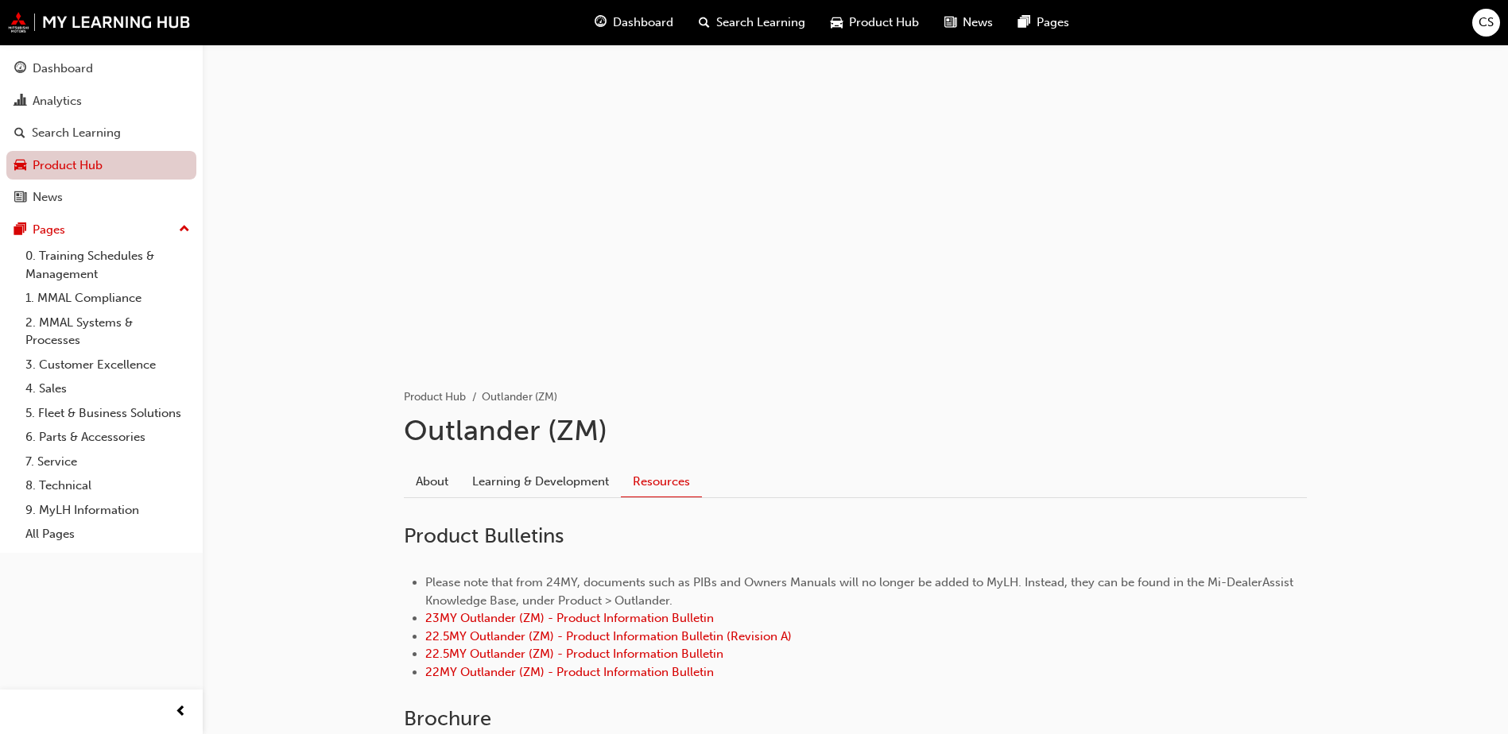
click at [53, 160] on link "Product Hub" at bounding box center [101, 165] width 190 height 29
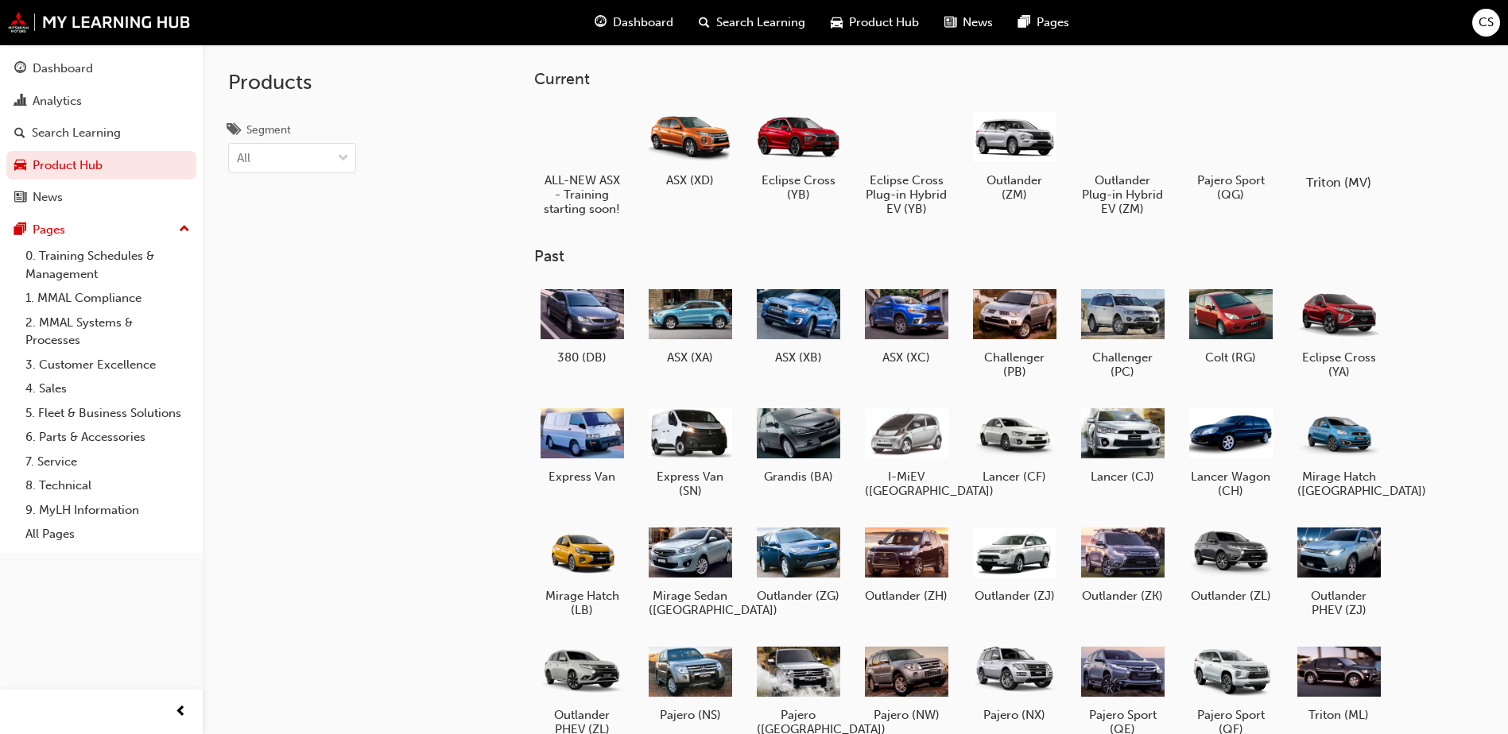
click at [1346, 141] on div at bounding box center [1339, 137] width 88 height 64
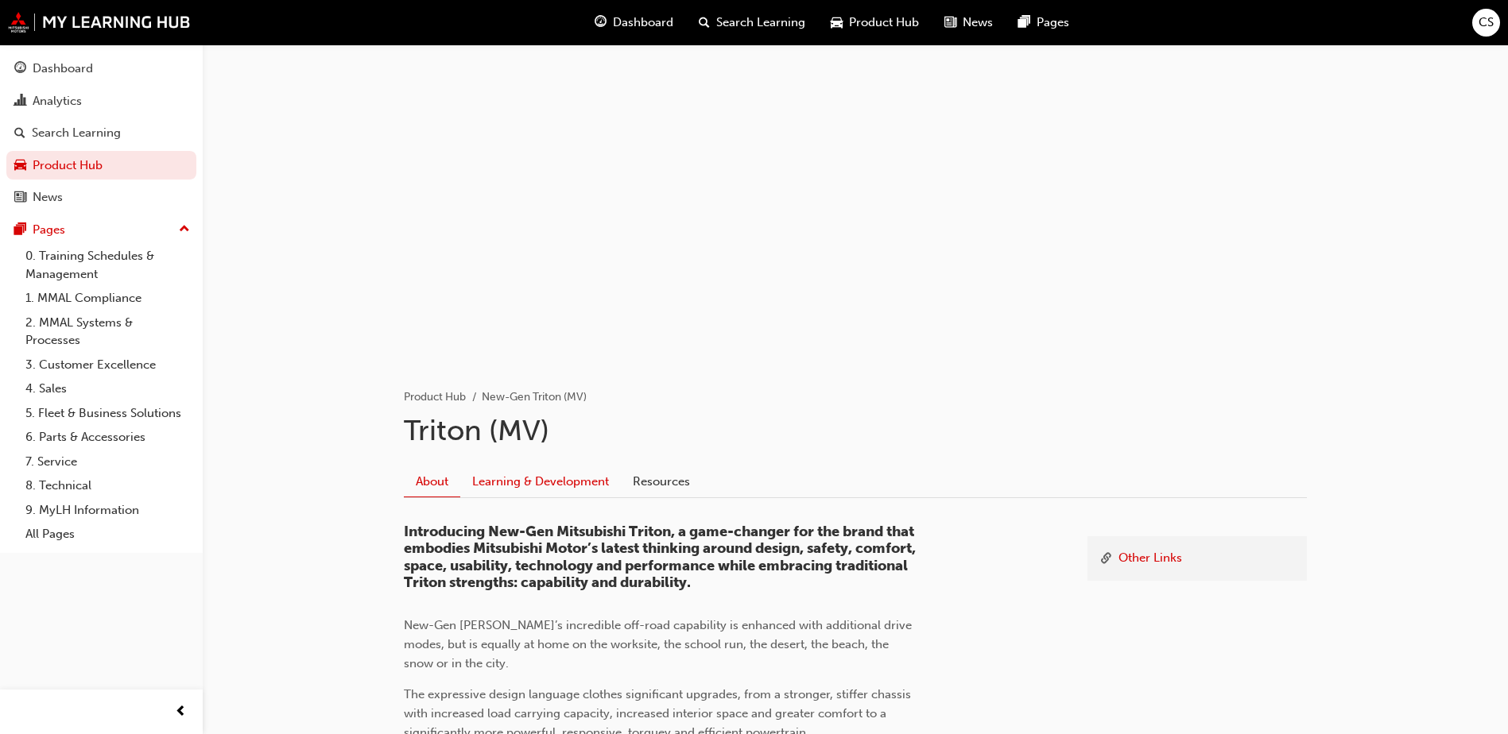
click at [531, 486] on link "Learning & Development" at bounding box center [540, 482] width 161 height 30
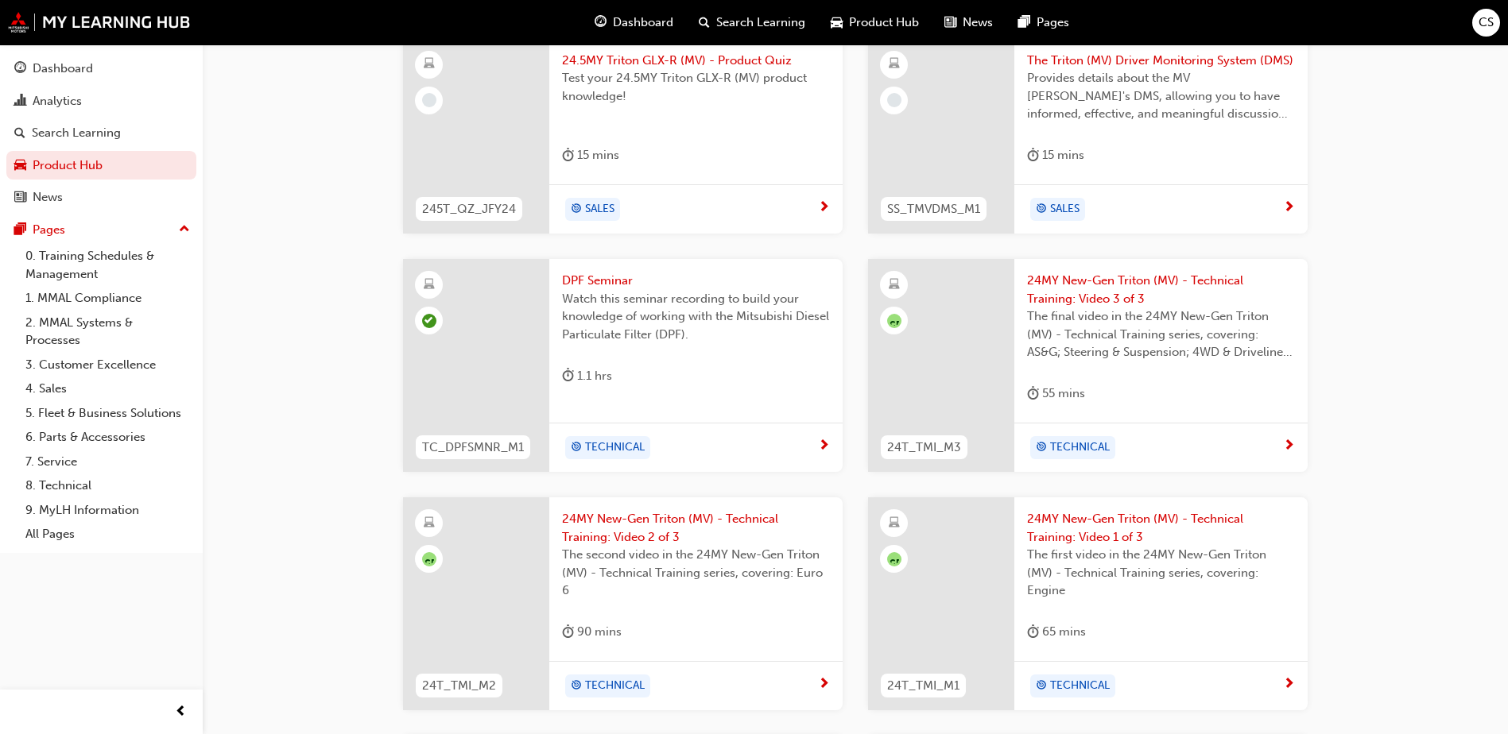
scroll to position [715, 0]
